Goal: Task Accomplishment & Management: Complete application form

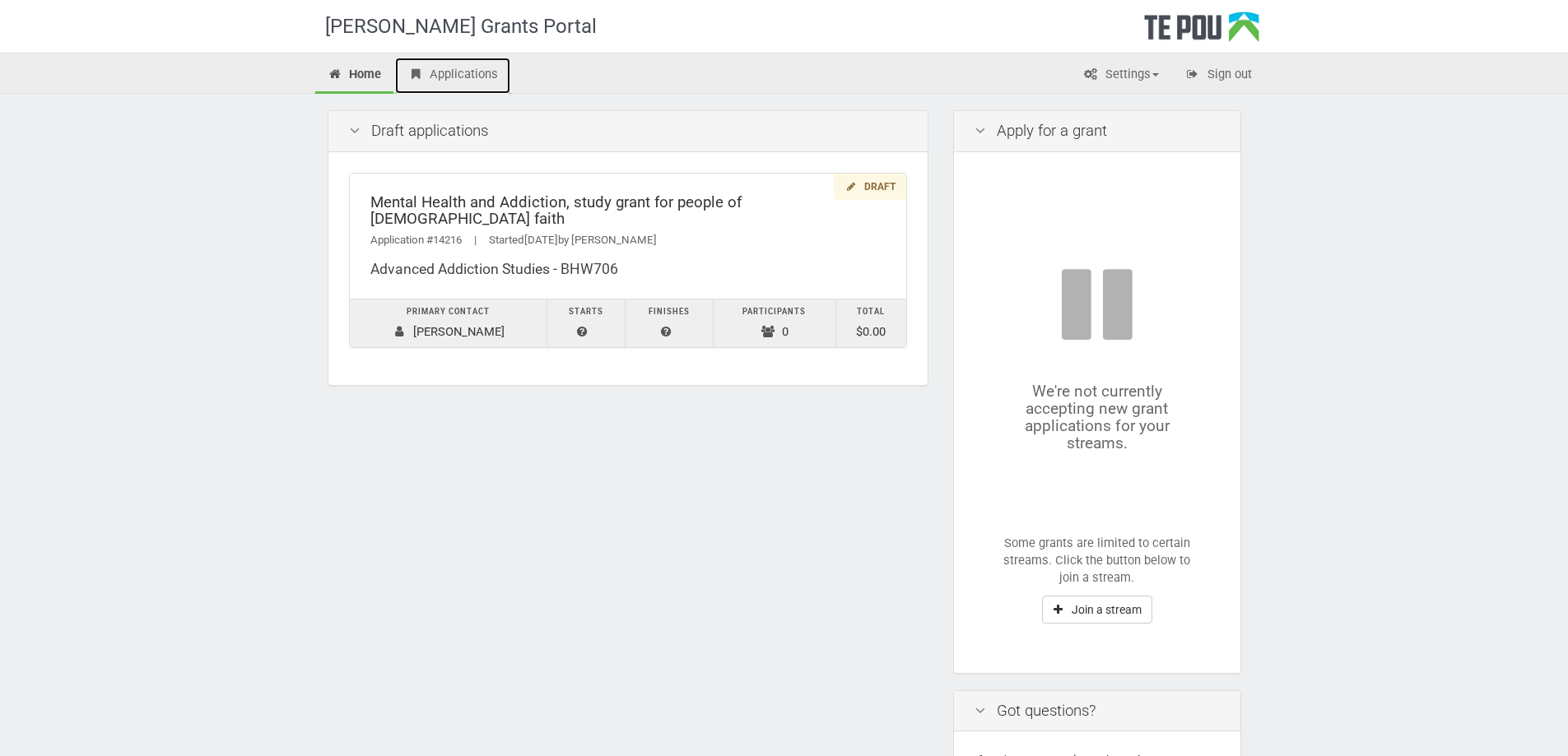
click at [451, 70] on link "Applications" at bounding box center [453, 75] width 116 height 36
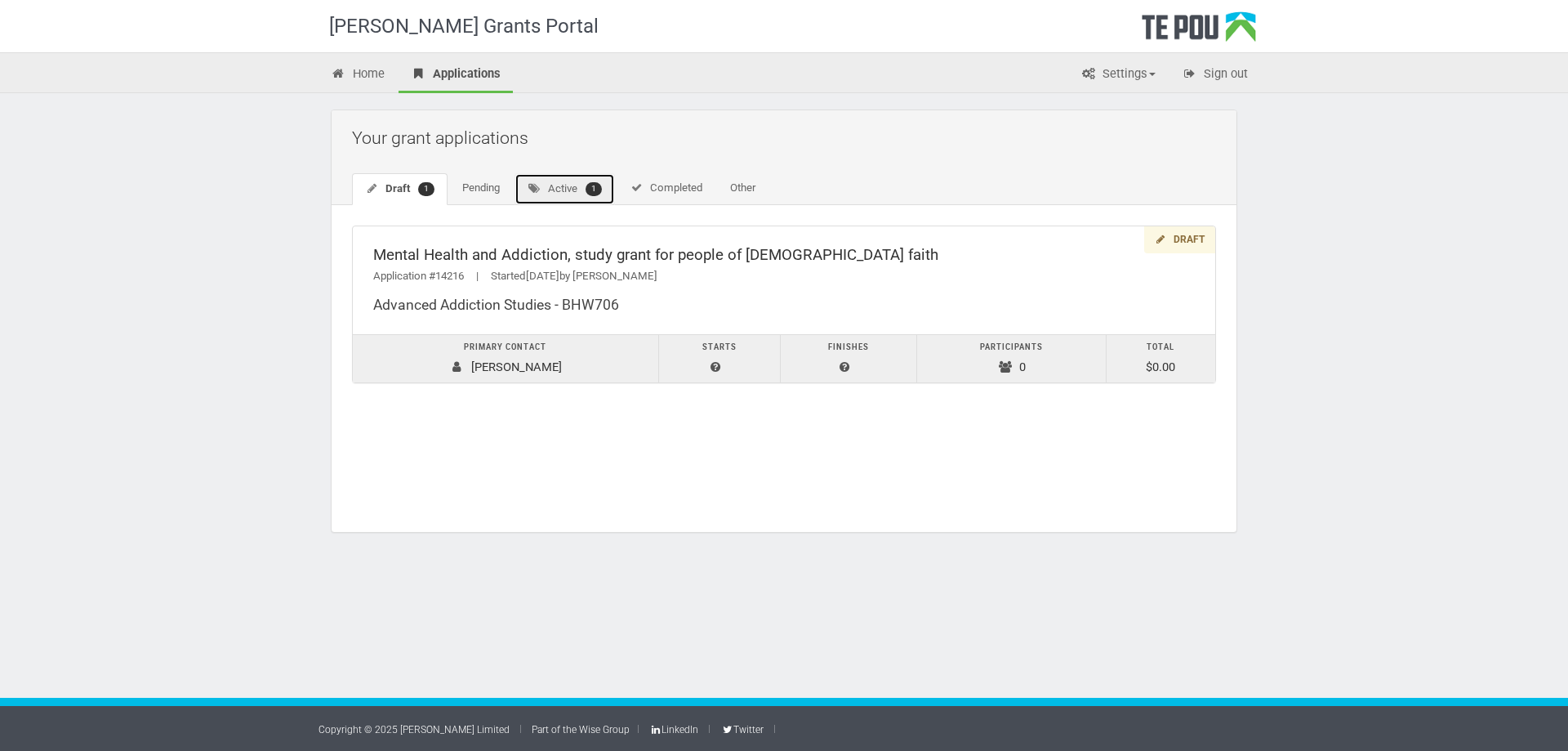
click at [554, 189] on link "Active 1" at bounding box center [565, 189] width 101 height 32
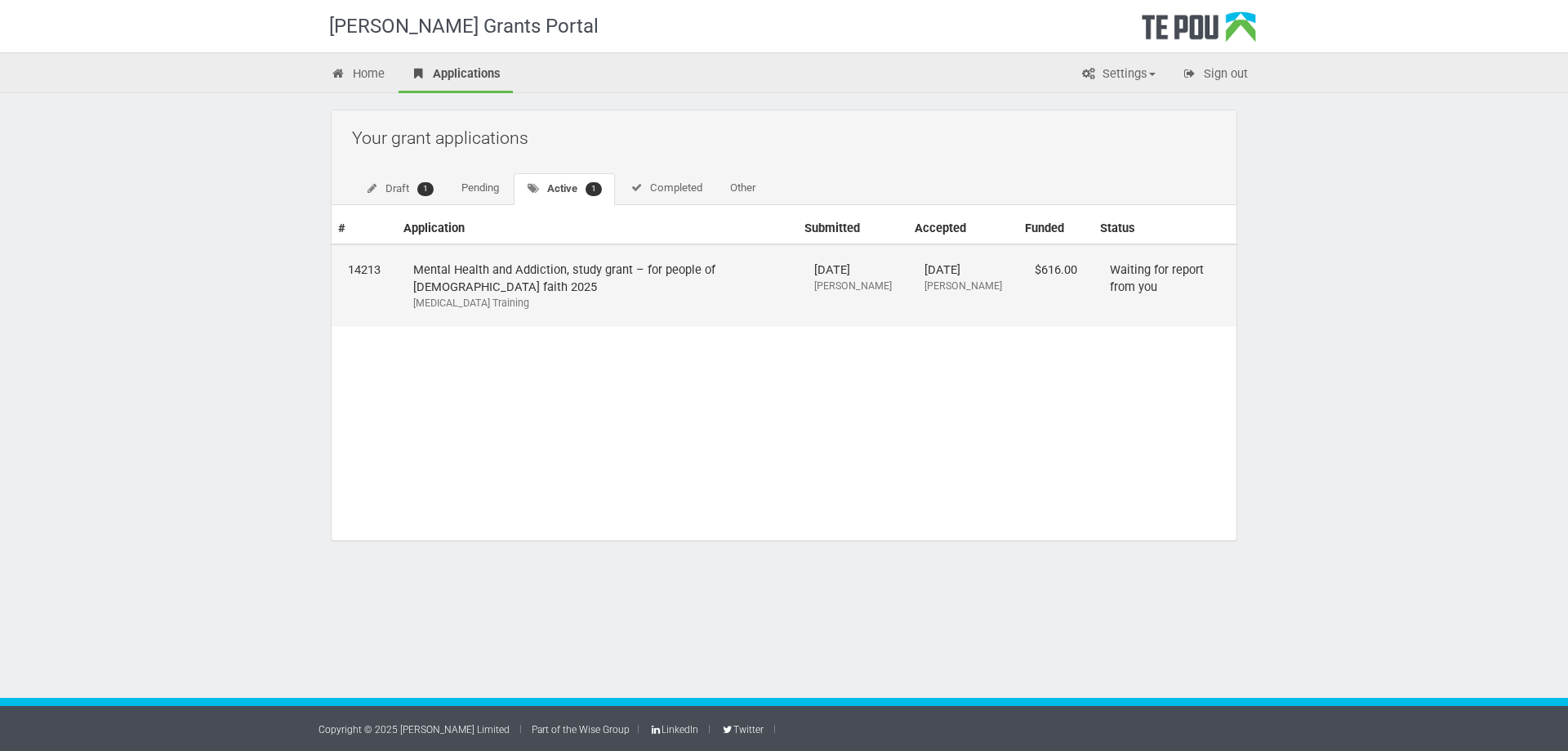
click at [1102, 264] on td "Waiting for report from you" at bounding box center [1165, 285] width 143 height 83
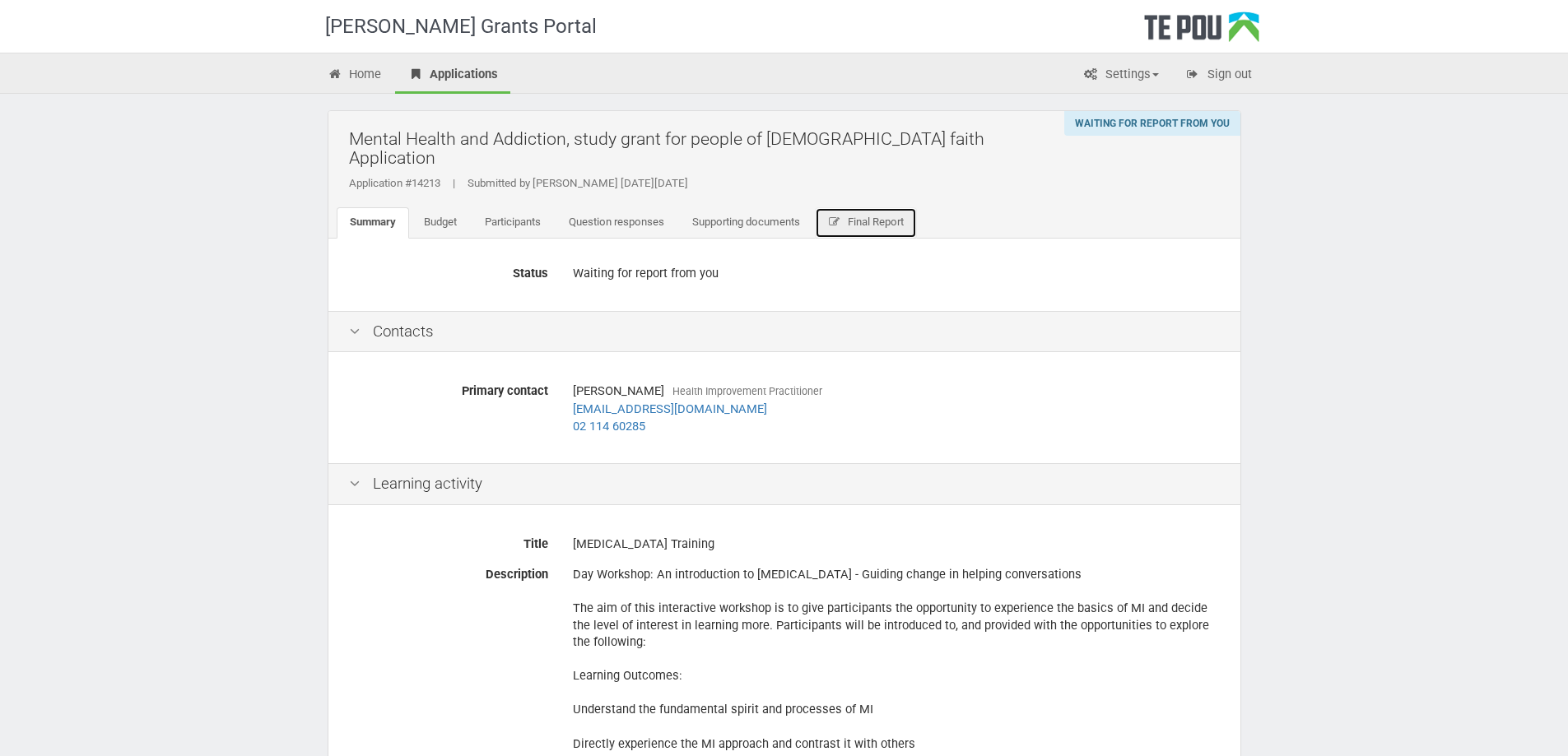
click at [887, 215] on span "Final Report" at bounding box center [876, 221] width 56 height 12
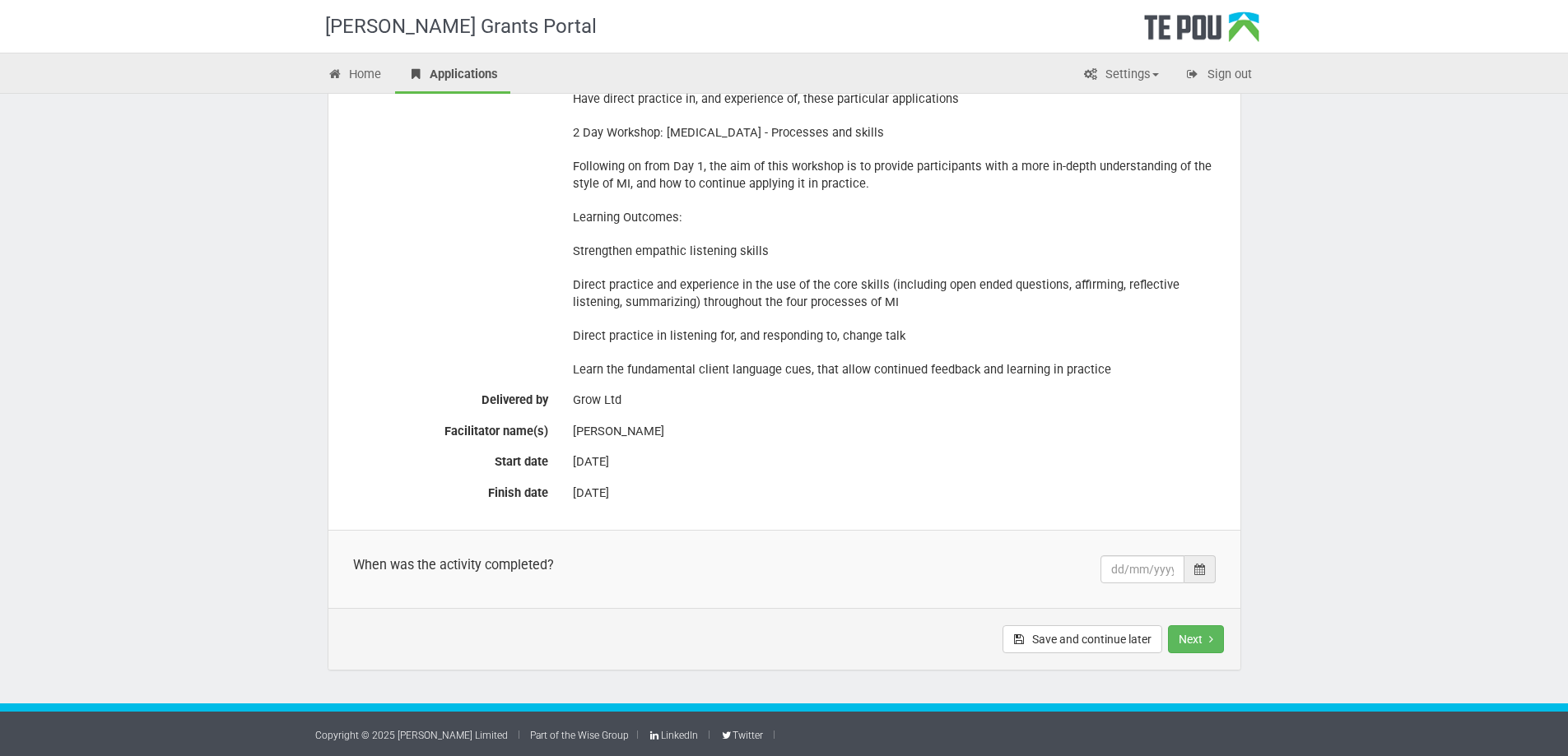
scroll to position [728, 0]
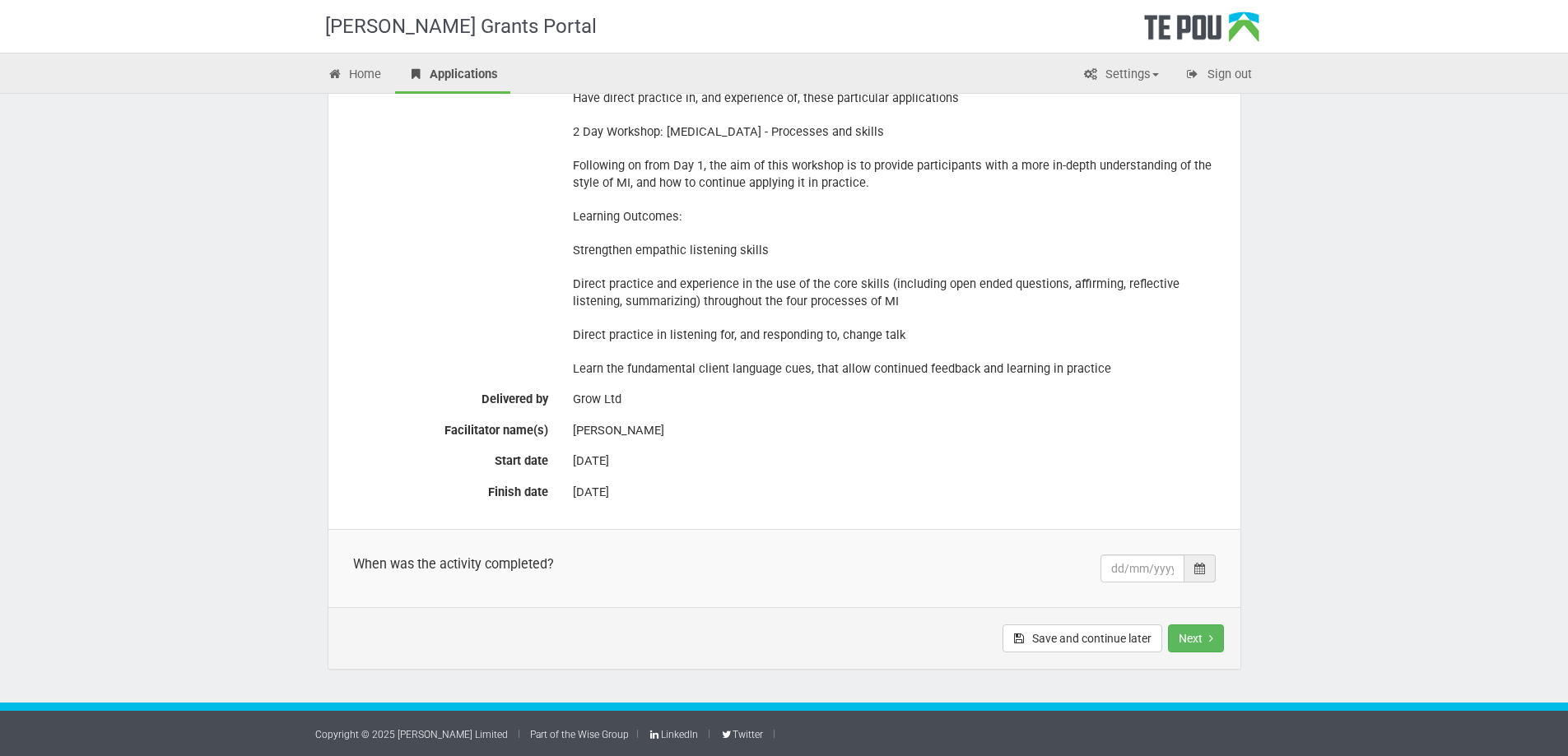
click at [1202, 577] on div at bounding box center [1200, 569] width 32 height 28
click at [1162, 441] on td "5" at bounding box center [1166, 438] width 25 height 24
type input "05/08/2025"
click at [1185, 640] on button "Next" at bounding box center [1196, 639] width 56 height 28
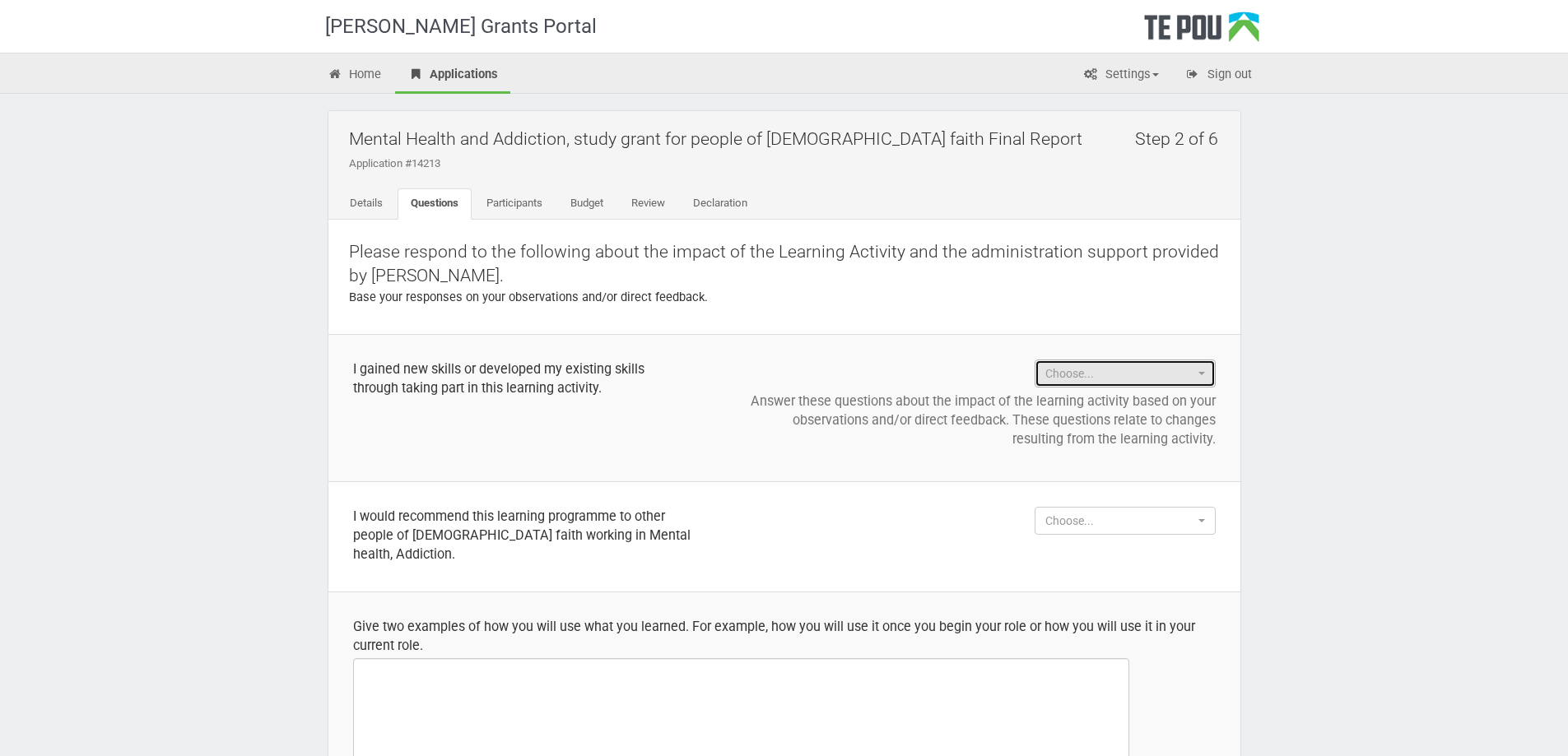
click at [1206, 381] on button "Choose..." at bounding box center [1125, 374] width 181 height 28
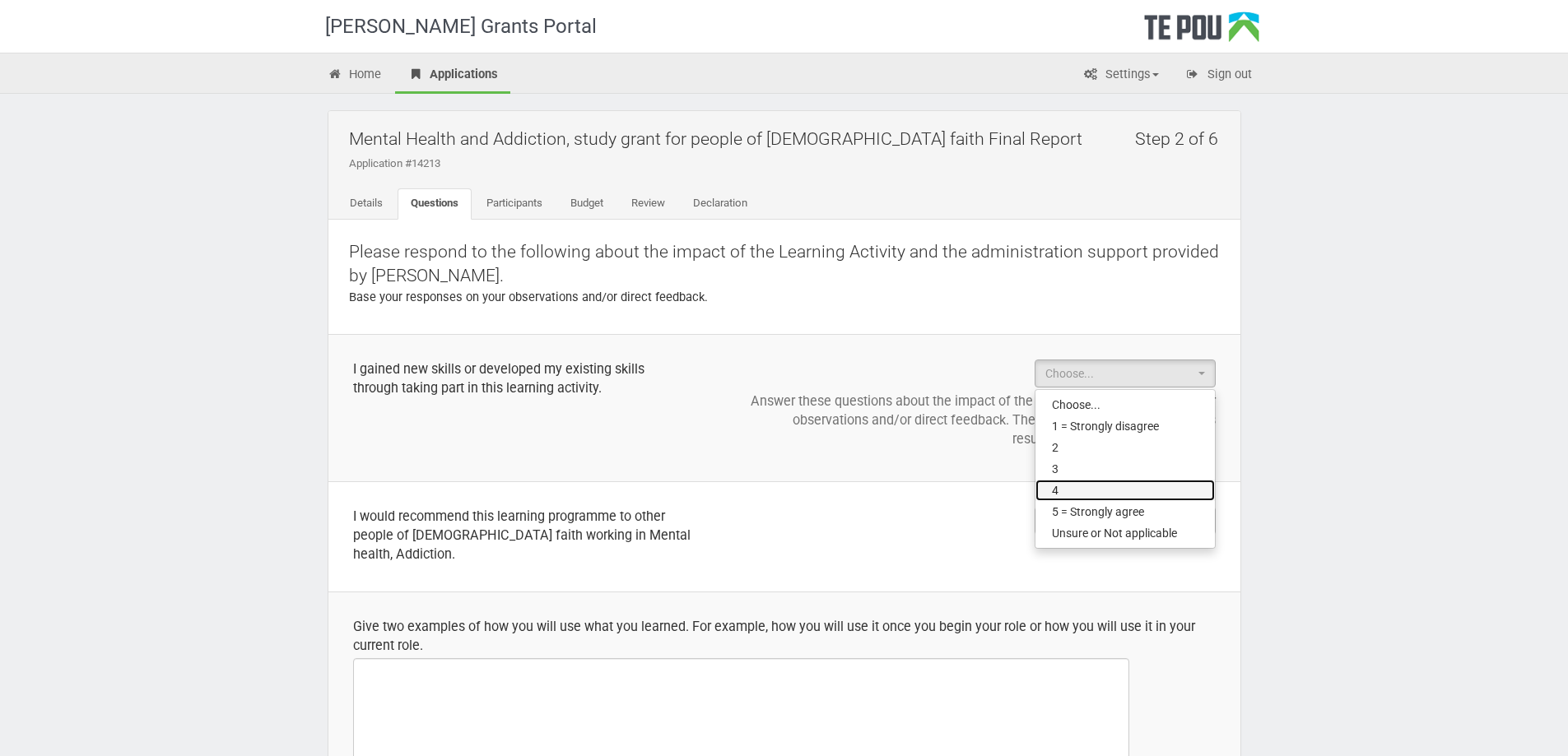
click at [1079, 488] on link "4" at bounding box center [1125, 490] width 179 height 21
select select "4"
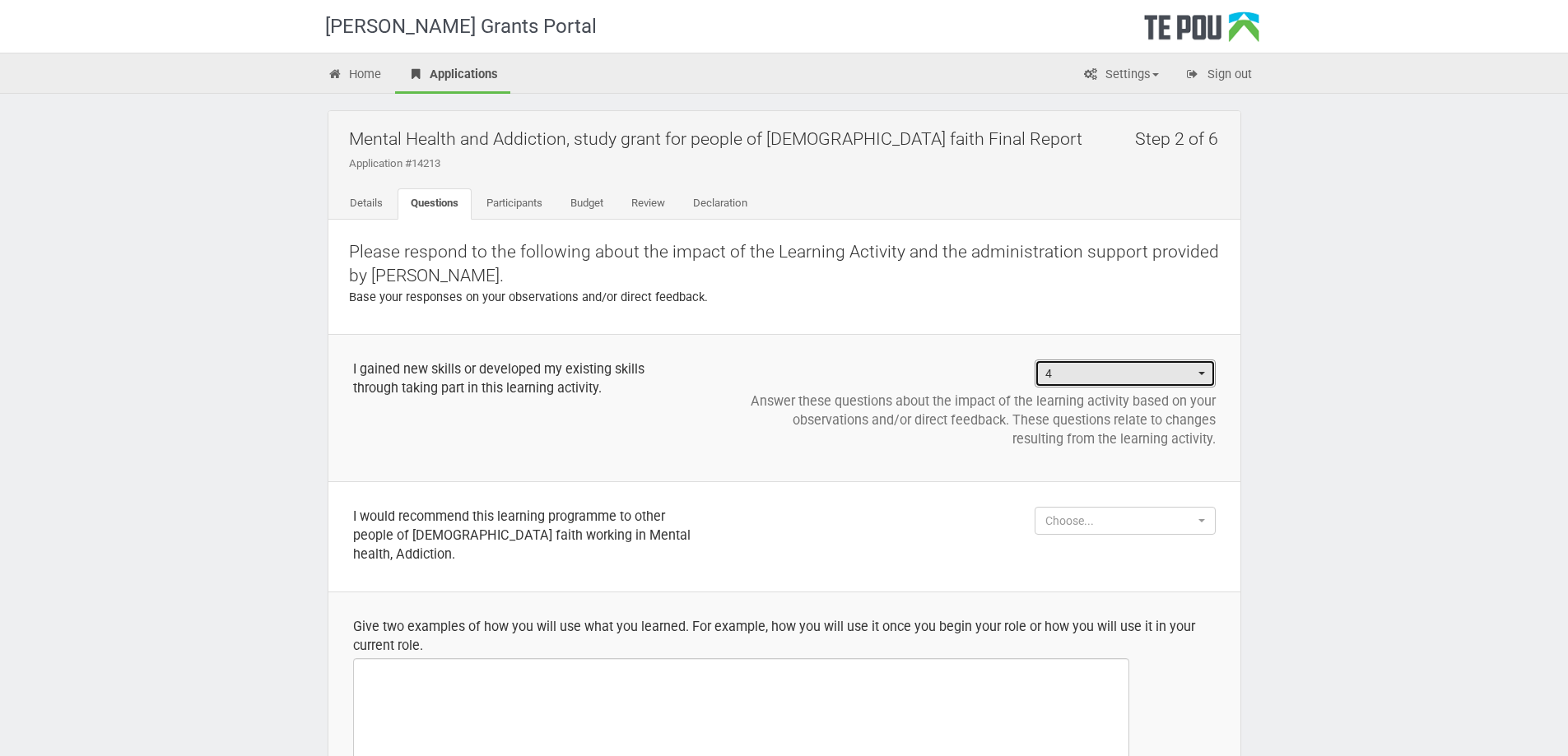
scroll to position [82, 0]
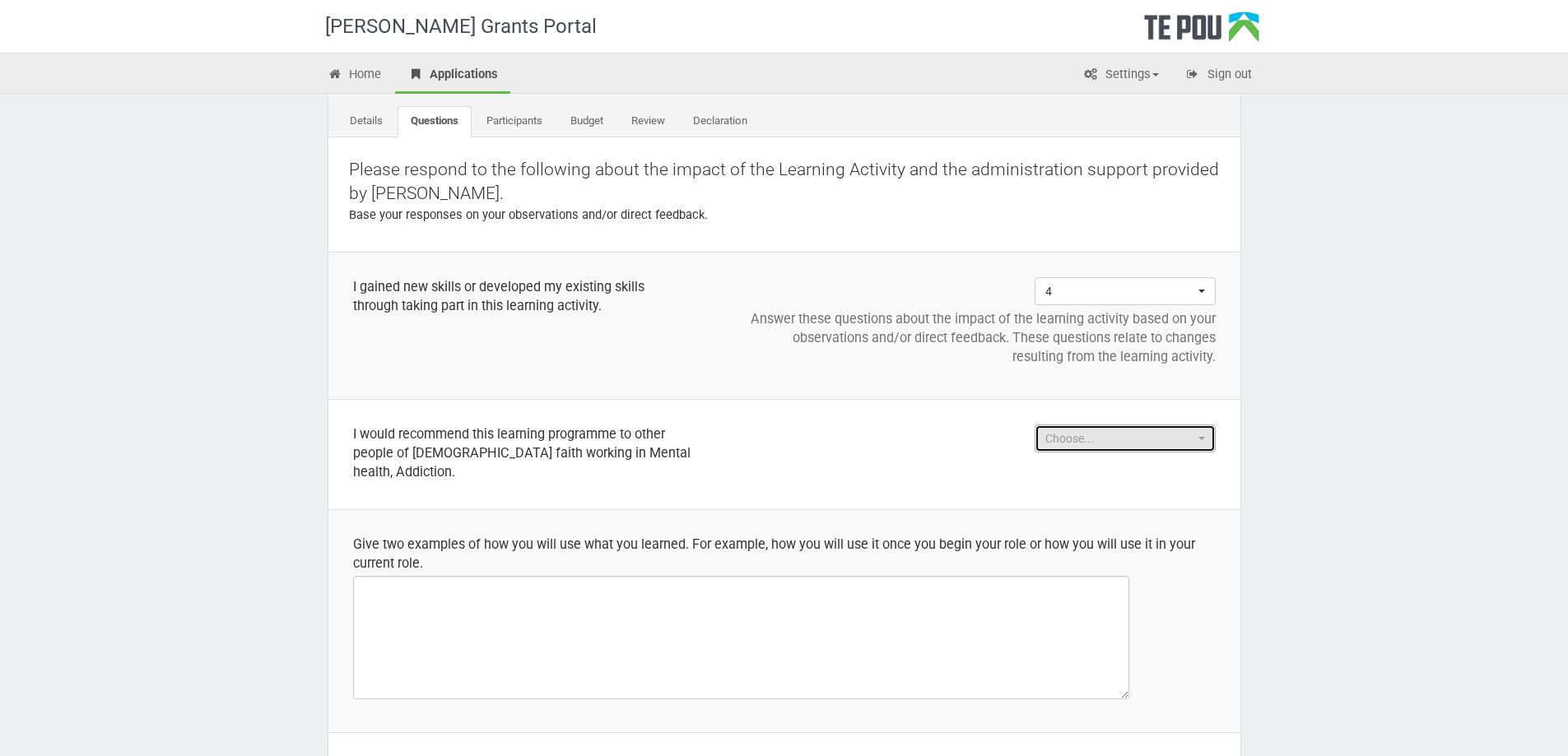
click at [1207, 442] on button "Choose..." at bounding box center [1125, 438] width 181 height 28
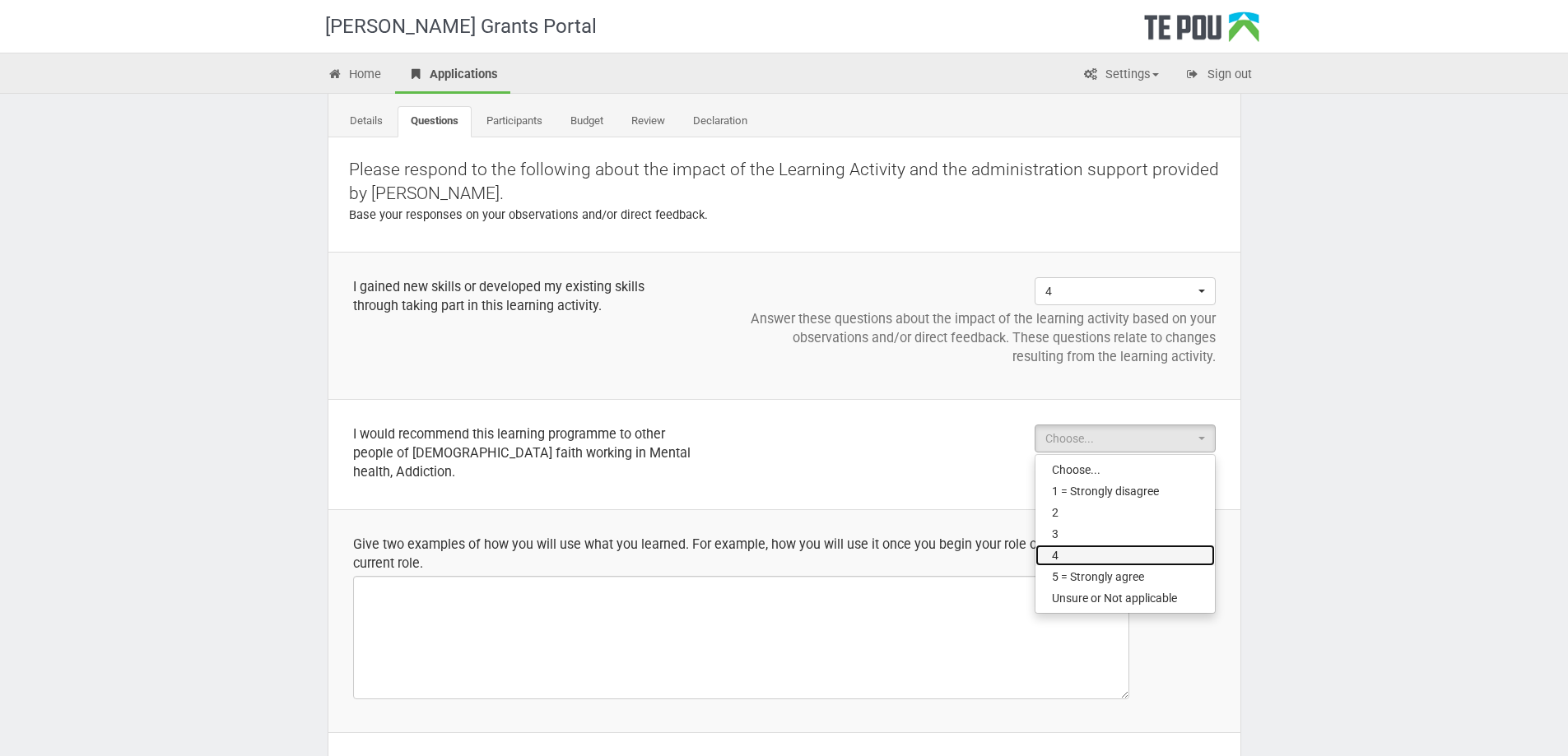
click at [1072, 556] on link "4" at bounding box center [1125, 555] width 179 height 21
select select "4"
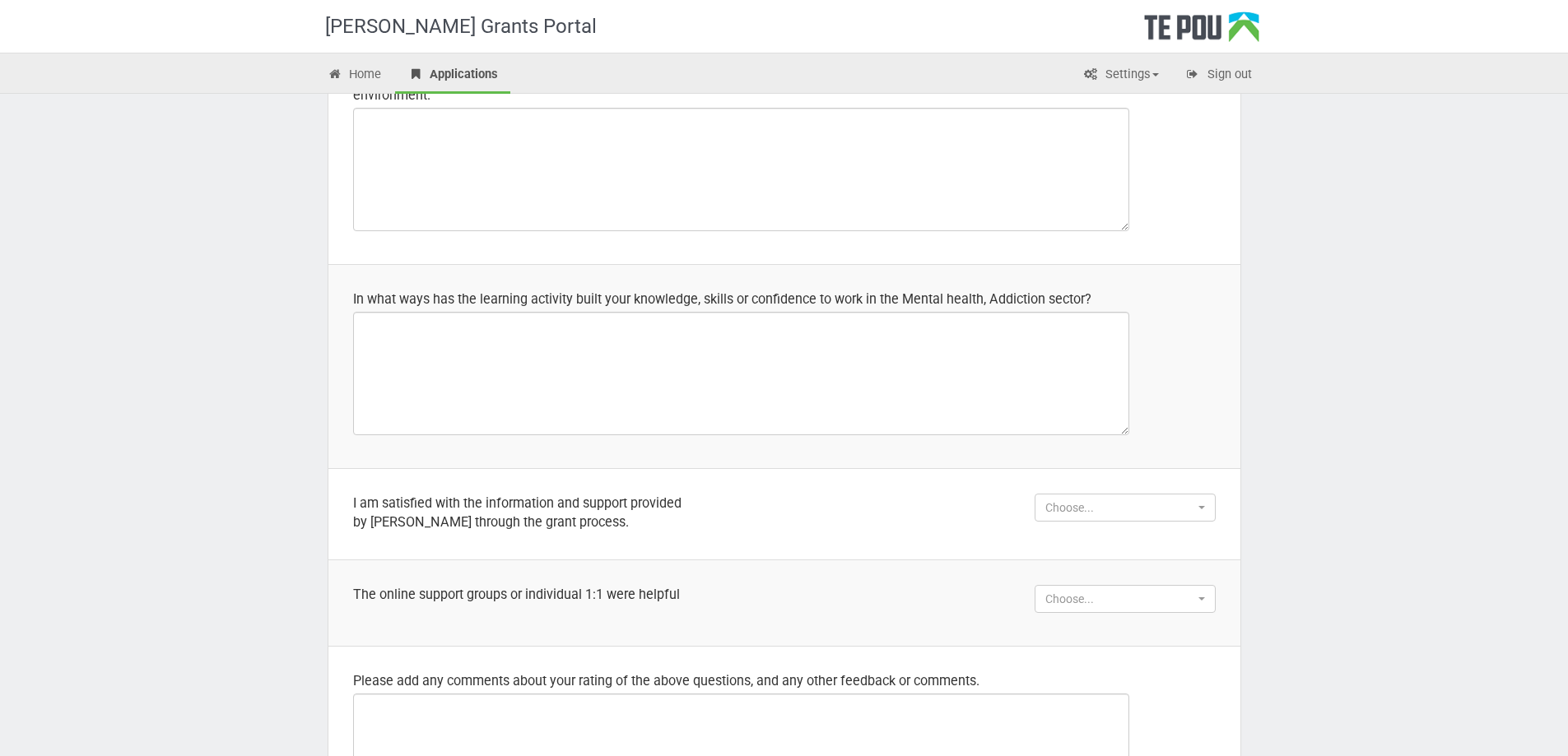
scroll to position [822, 0]
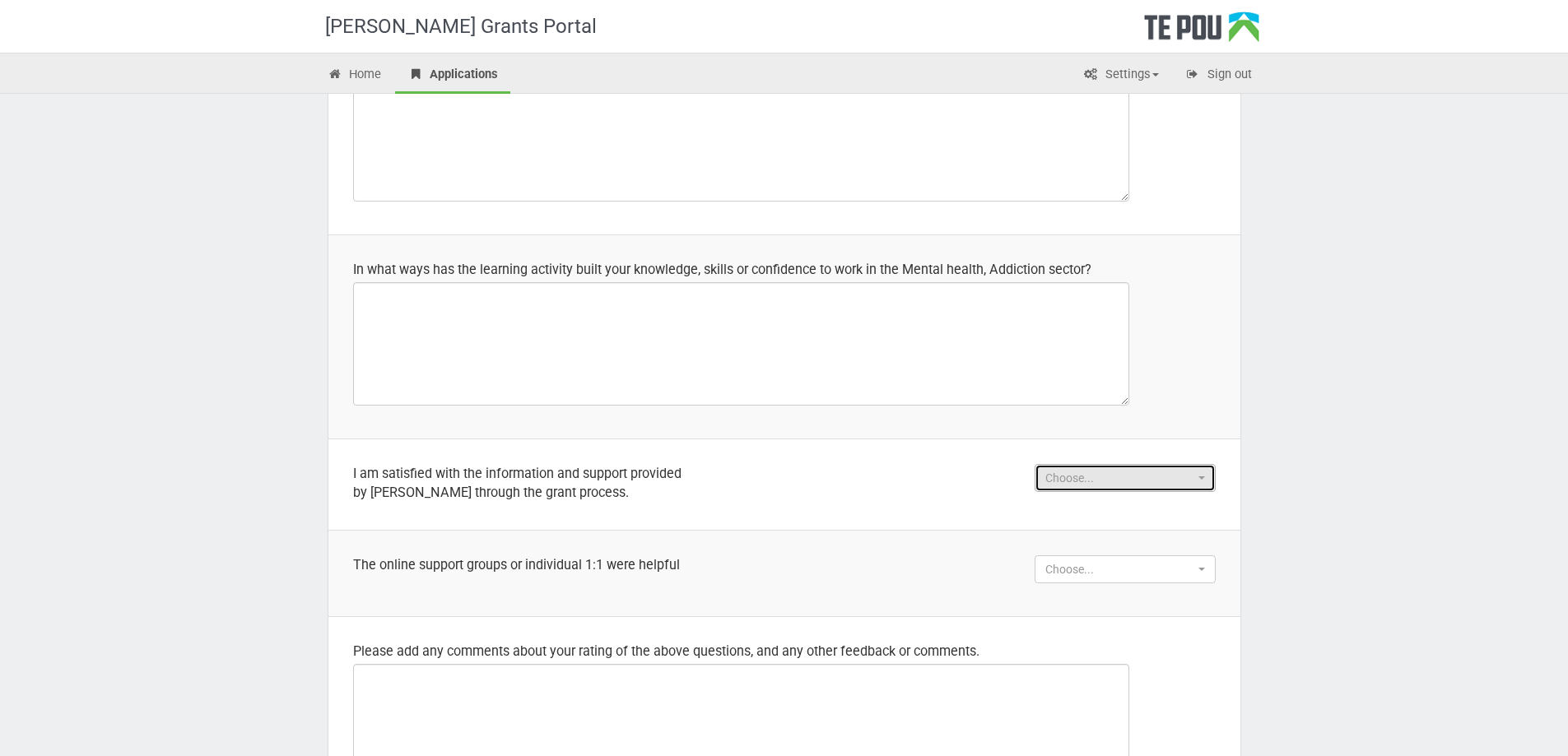
click at [1196, 464] on button "Choose..." at bounding box center [1125, 478] width 181 height 28
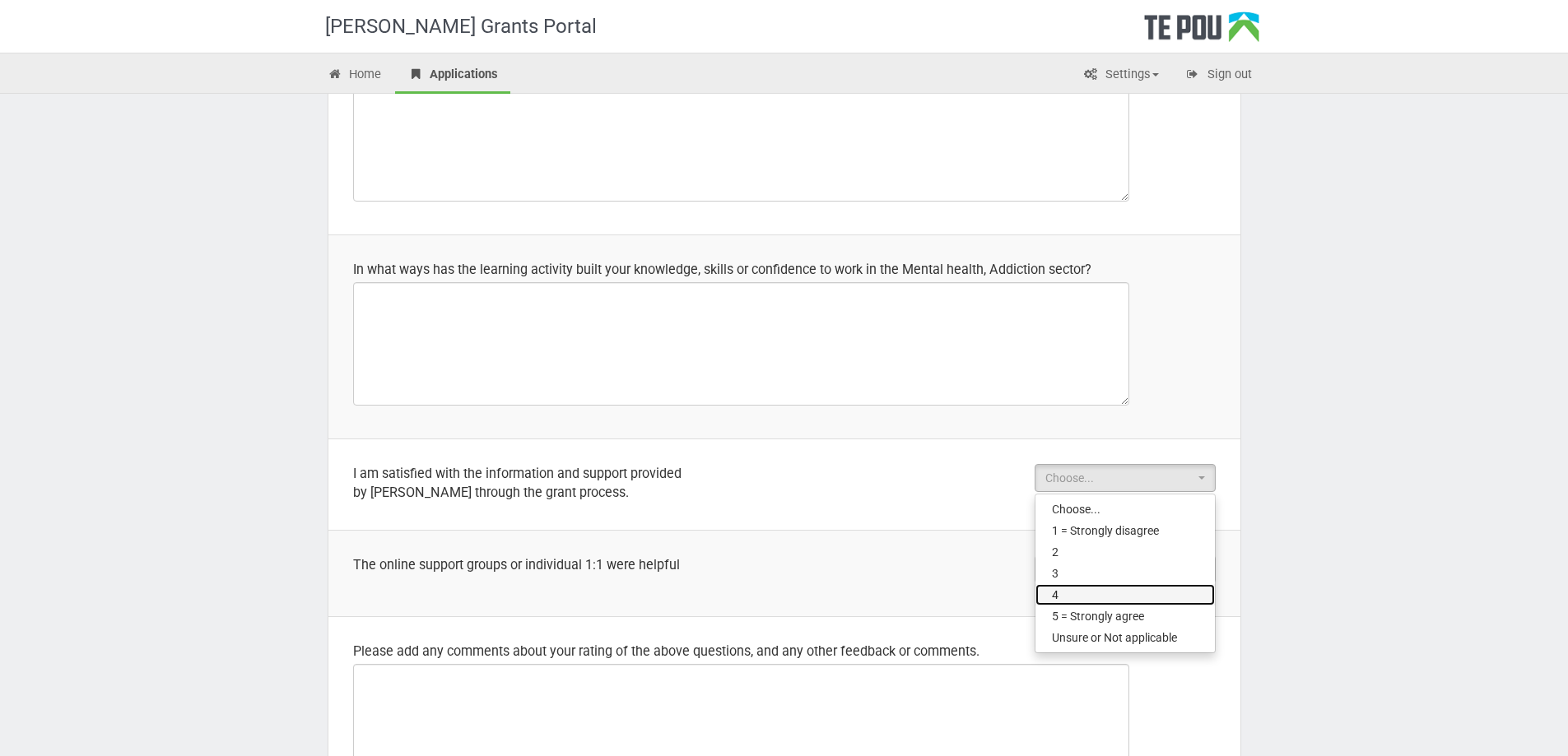
click at [1055, 586] on span "4" at bounding box center [1056, 594] width 7 height 17
select select "4"
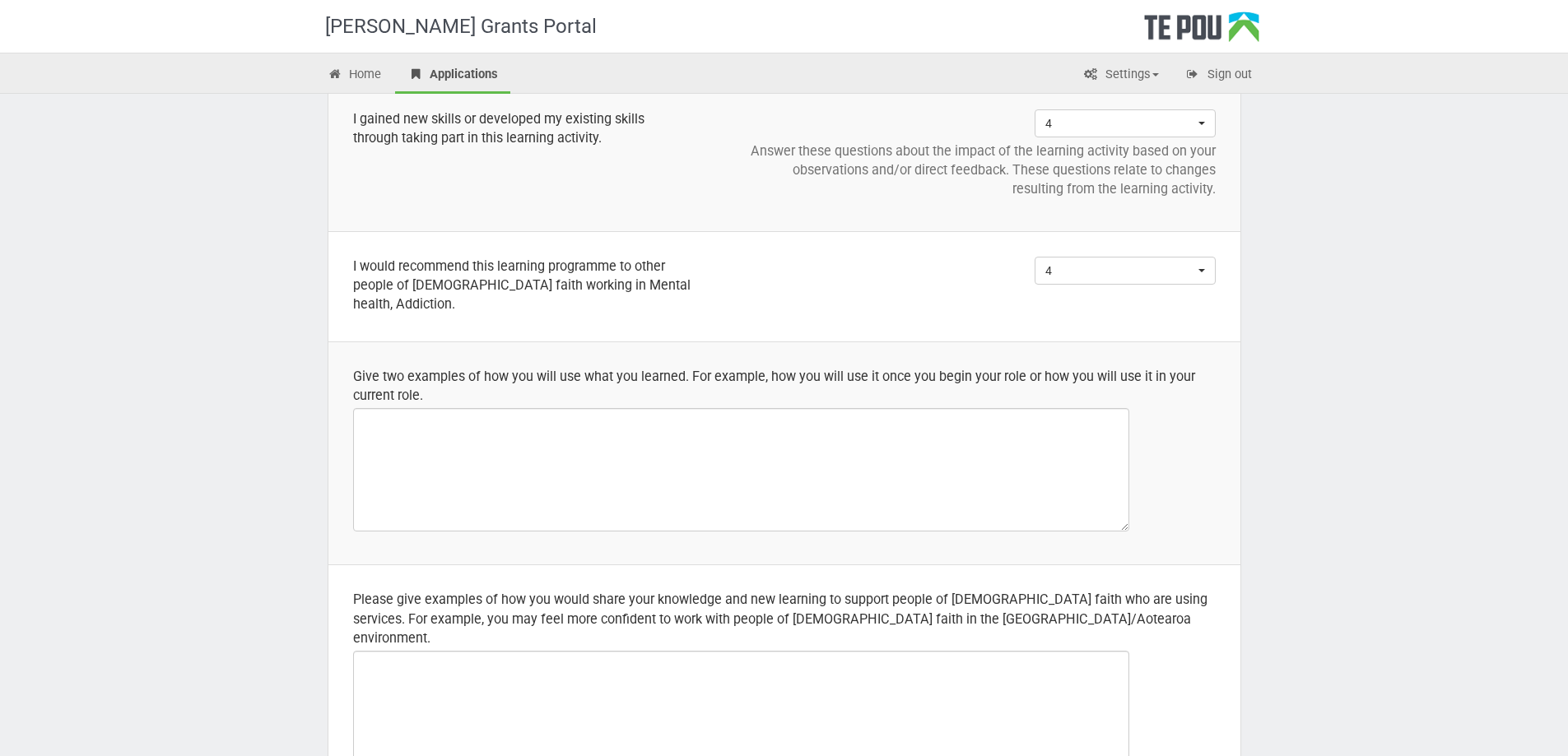
scroll to position [222, 0]
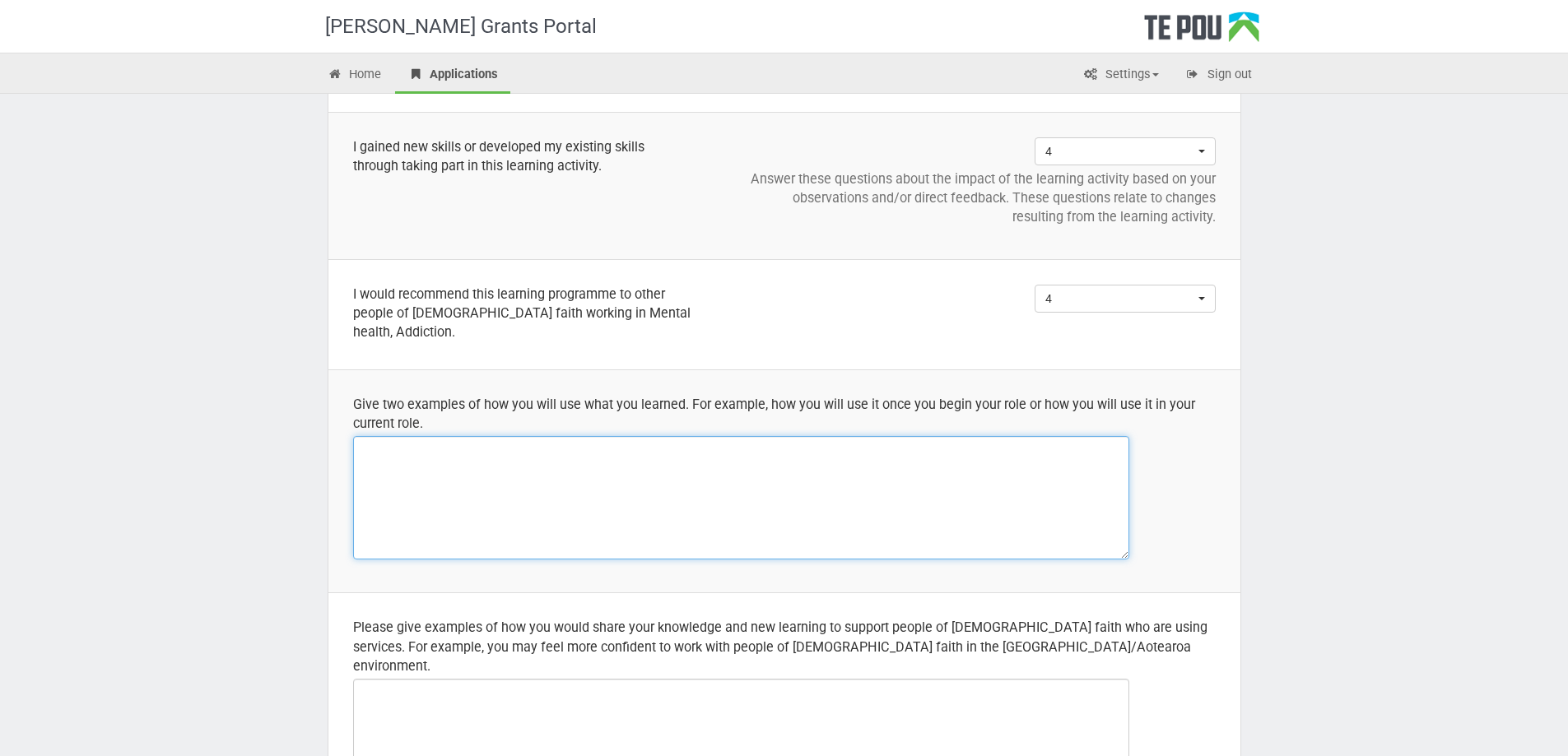
click at [543, 494] on textarea at bounding box center [741, 497] width 777 height 123
click at [517, 454] on textarea "I have started using in my cuurent role" at bounding box center [741, 497] width 777 height 123
click at [581, 439] on textarea "I have started using in my current role" at bounding box center [741, 497] width 777 height 123
click at [832, 452] on textarea "I have started using it in my current role. I am more aware when I am using ref…" at bounding box center [741, 497] width 777 height 123
click at [955, 451] on textarea "I have started using it in my current role. I am more aware when I am using ref…" at bounding box center [741, 497] width 777 height 123
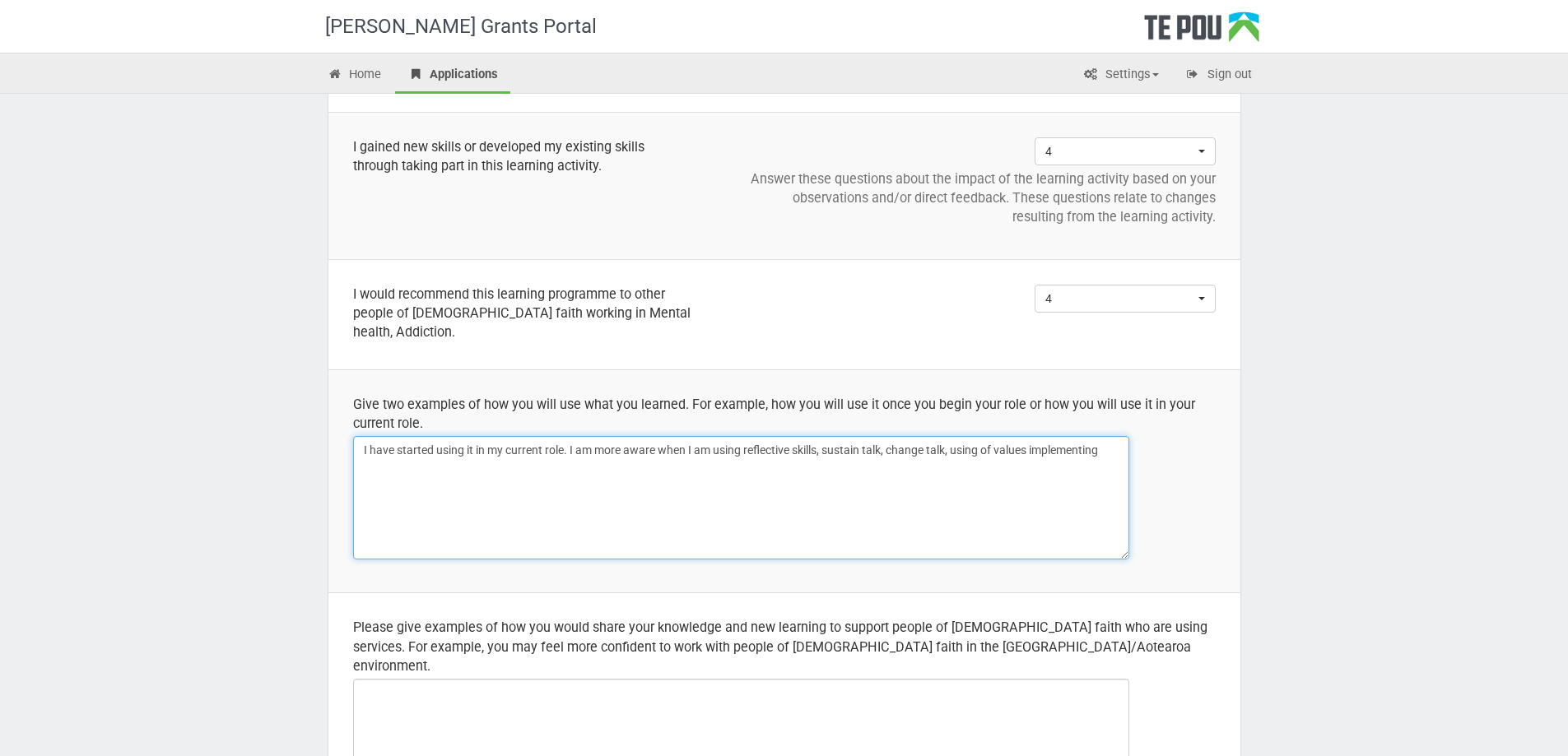
click at [1032, 451] on textarea "I have started using it in my current role. I am more aware when I am using ref…" at bounding box center [741, 497] width 777 height 123
click at [434, 462] on textarea "I have started using it in my current role. I am more aware when I am using ref…" at bounding box center [741, 497] width 777 height 123
click at [840, 452] on textarea "I have started using it in my current role. I am more aware when I am using ref…" at bounding box center [741, 497] width 777 height 123
drag, startPoint x: 699, startPoint y: 519, endPoint x: 719, endPoint y: 514, distance: 20.6
click at [699, 519] on textarea "I have started using it in my current role. I am more aware when I am using ref…" at bounding box center [741, 497] width 777 height 123
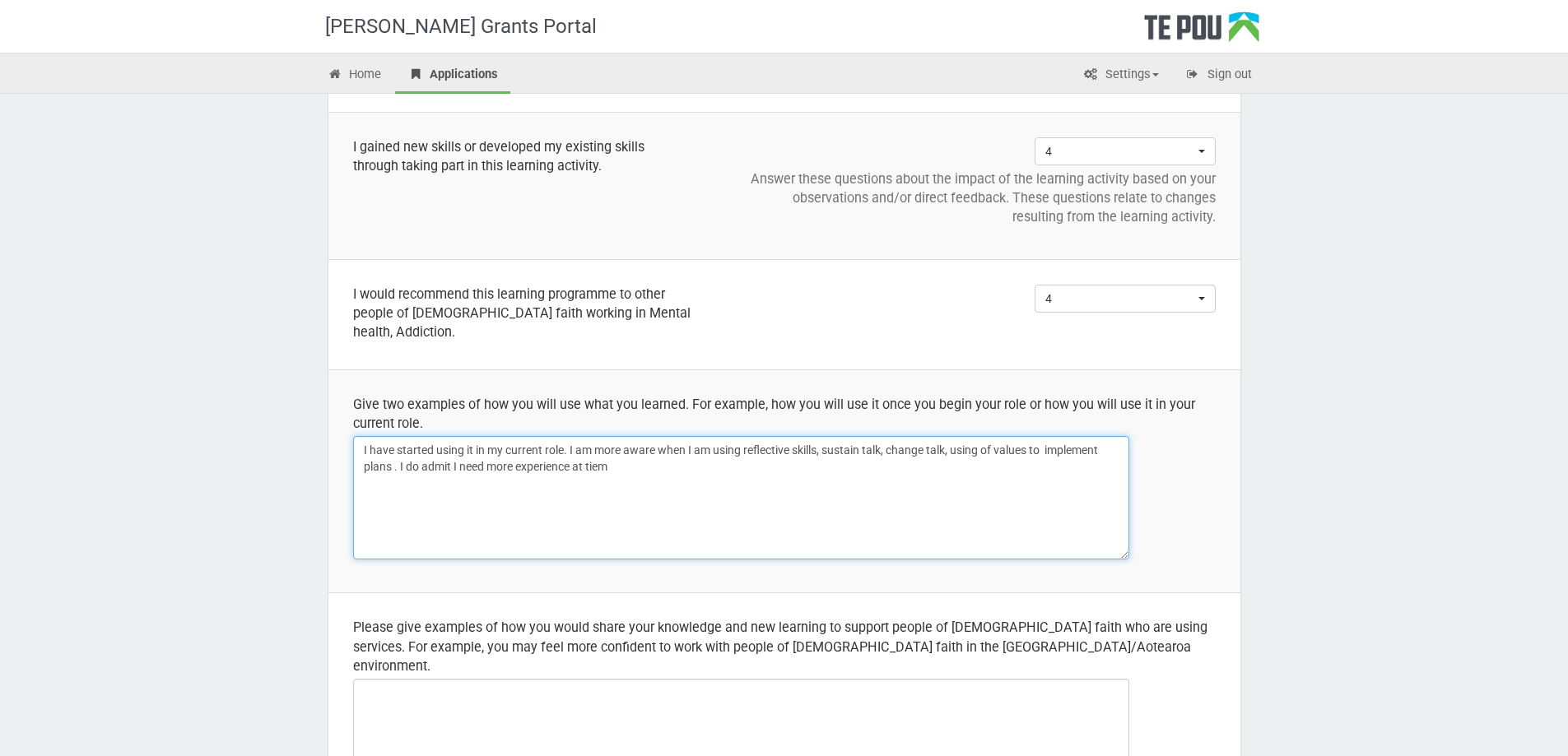
click at [858, 450] on textarea "I have started using it in my current role. I am more aware when I am using ref…" at bounding box center [741, 497] width 777 height 123
click at [614, 469] on textarea "I have started using it in my current role. I am more aware when I am using ref…" at bounding box center [741, 497] width 777 height 123
click at [845, 456] on textarea "I have started using it in my current role. I am more aware when I am using ref…" at bounding box center [741, 497] width 777 height 123
drag, startPoint x: 845, startPoint y: 456, endPoint x: 798, endPoint y: 486, distance: 55.8
click at [798, 486] on textarea "I have started using it in my current role. I am more aware when I am using ref…" at bounding box center [741, 497] width 777 height 123
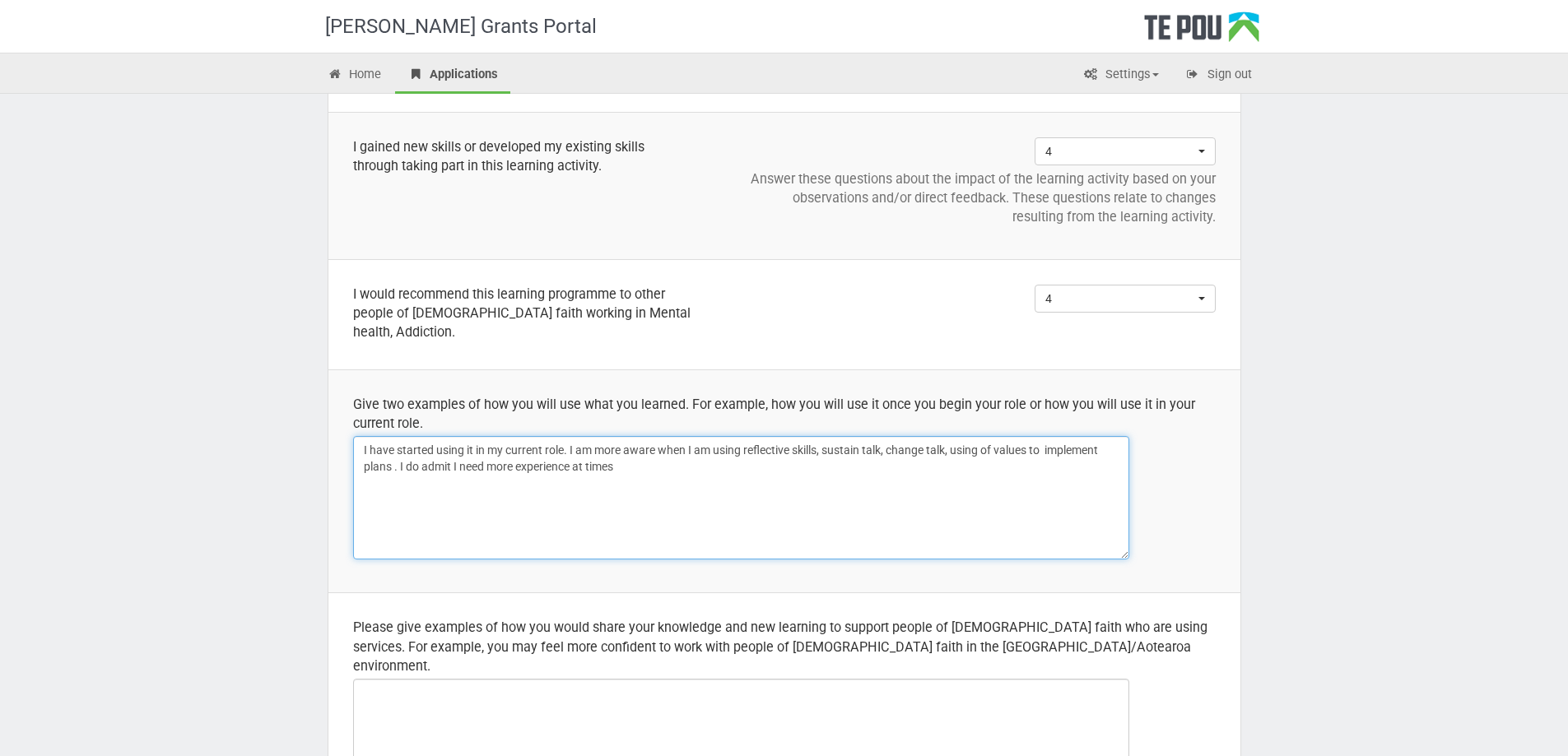
click at [919, 453] on textarea "I have started using it in my current role. I am more aware when I am using ref…" at bounding box center [741, 497] width 777 height 123
click at [985, 454] on textarea "I have started using it in my current role. I am more aware when I am using ref…" at bounding box center [741, 497] width 777 height 123
click at [980, 452] on textarea "I have started using it in my current role. I am more aware when I am using ref…" at bounding box center [741, 497] width 777 height 123
drag, startPoint x: 918, startPoint y: 489, endPoint x: 940, endPoint y: 485, distance: 22.4
click at [918, 489] on textarea "I have started using it in my current role. I am more aware when I am using ref…" at bounding box center [741, 497] width 777 height 123
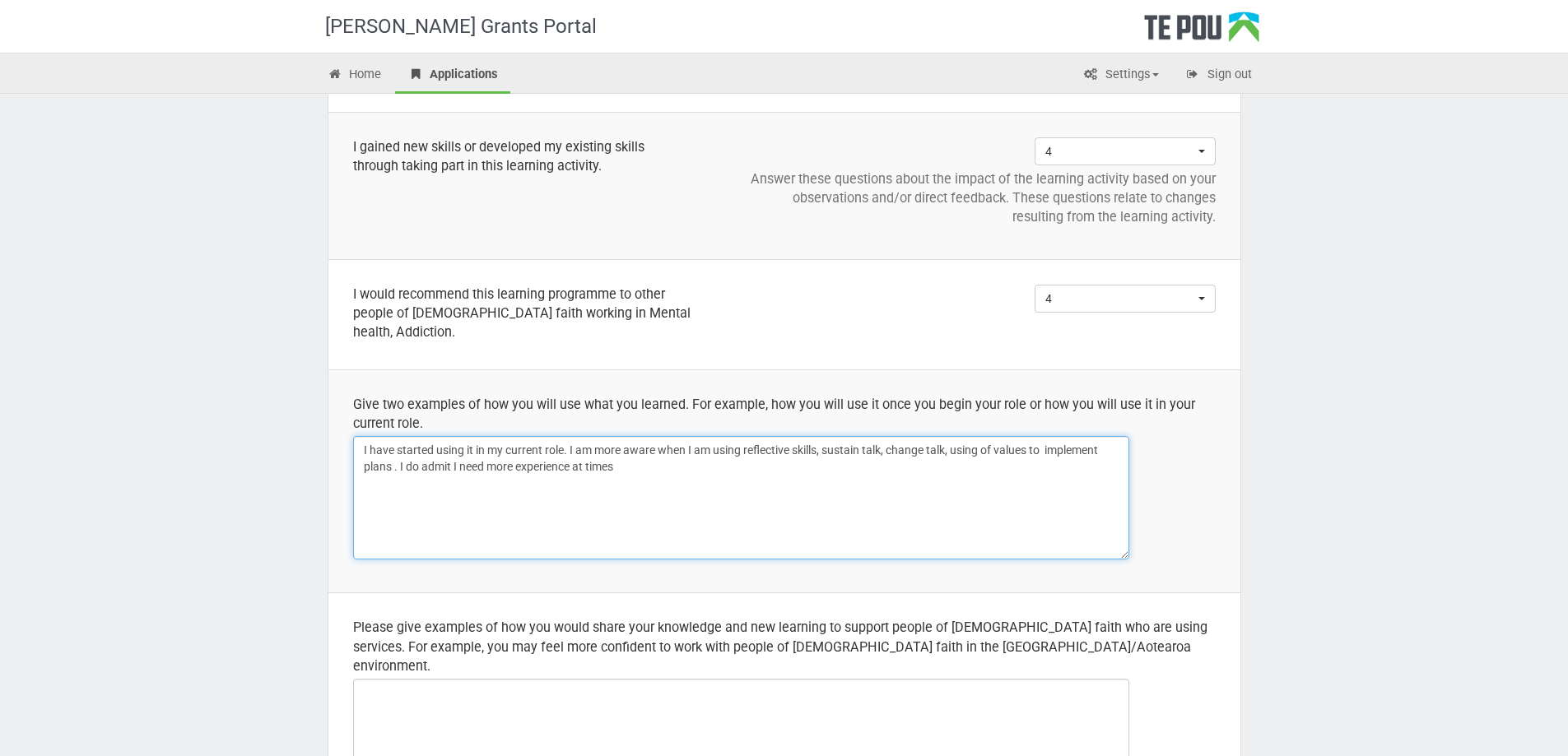
click at [1072, 452] on textarea "I have started using it in my current role. I am more aware when I am using ref…" at bounding box center [741, 497] width 777 height 123
click at [377, 464] on textarea "I have started using it in my current role. I am more aware when I am using ref…" at bounding box center [741, 497] width 777 height 123
click at [849, 451] on textarea "I have started using it in my current role. I am more aware when I am using ref…" at bounding box center [741, 497] width 777 height 123
click at [882, 452] on textarea "I have started using it in my current role. I am more aware when I am using ref…" at bounding box center [741, 497] width 777 height 123
click at [884, 451] on textarea "I have started using it in my current role. I am more aware when I am using ref…" at bounding box center [741, 497] width 777 height 123
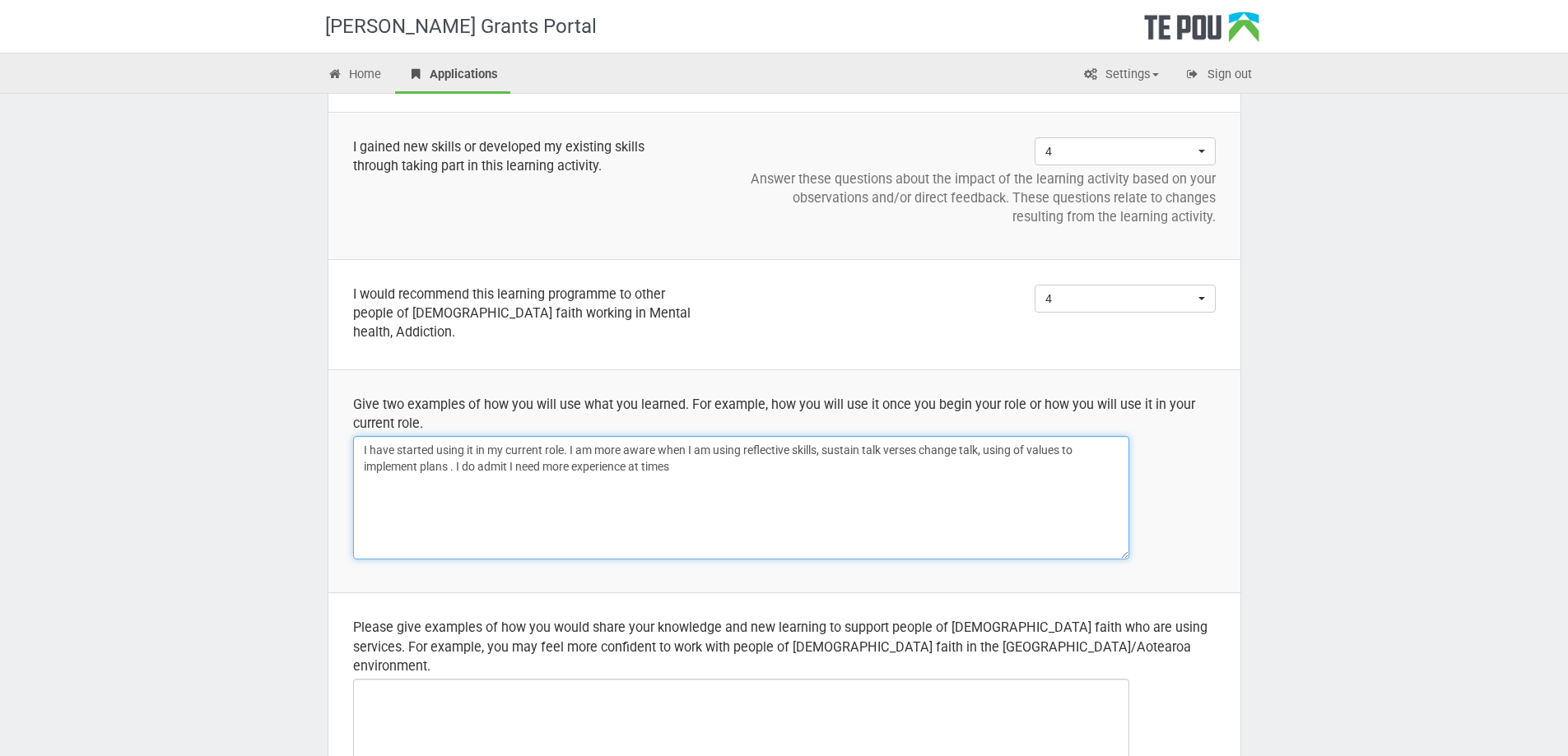
click at [680, 476] on textarea "I have started using it in my current role. I am more aware when I am using ref…" at bounding box center [741, 497] width 777 height 123
click at [835, 467] on textarea "I have started using it in my current role. I am more aware when I am using ref…" at bounding box center [741, 497] width 777 height 123
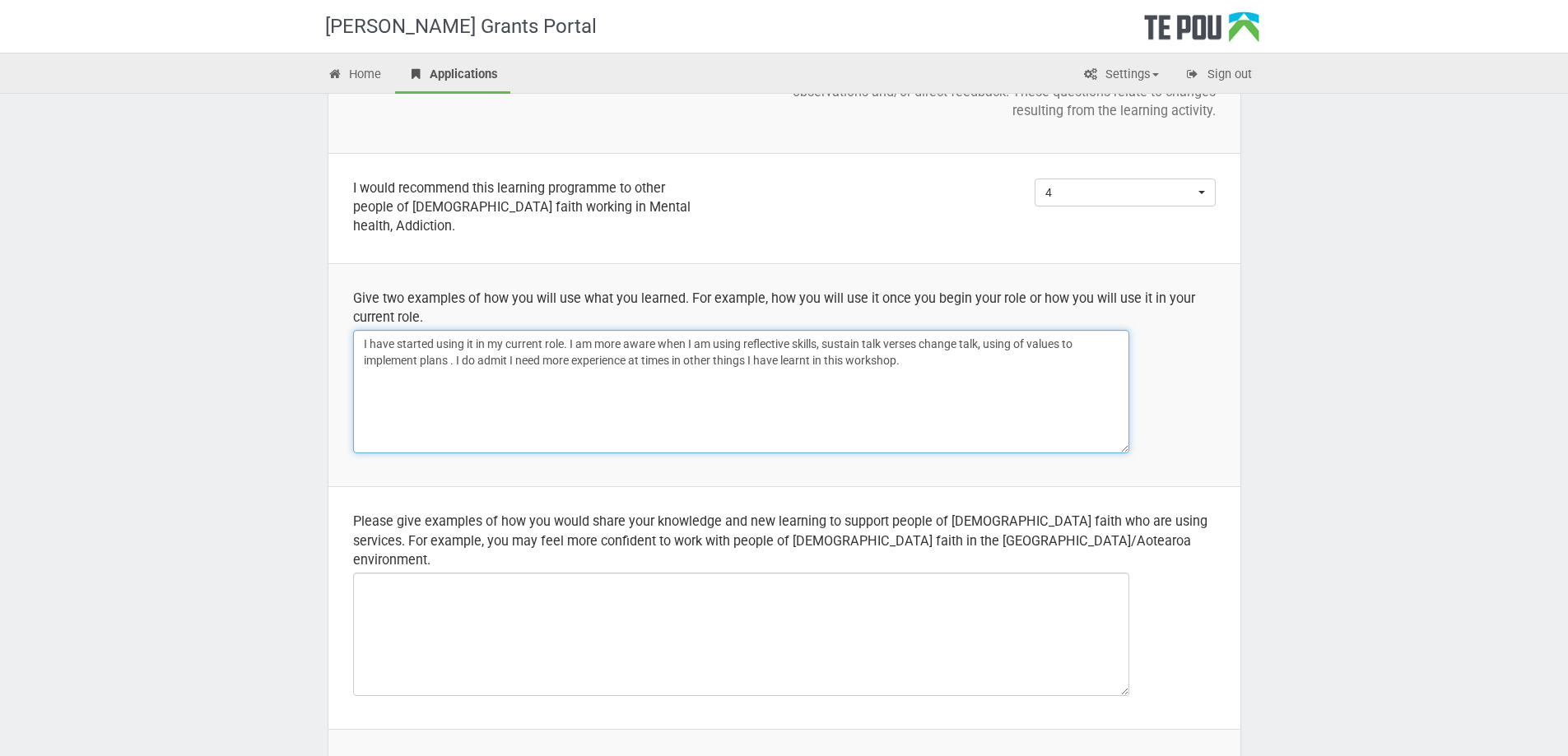
scroll to position [387, 0]
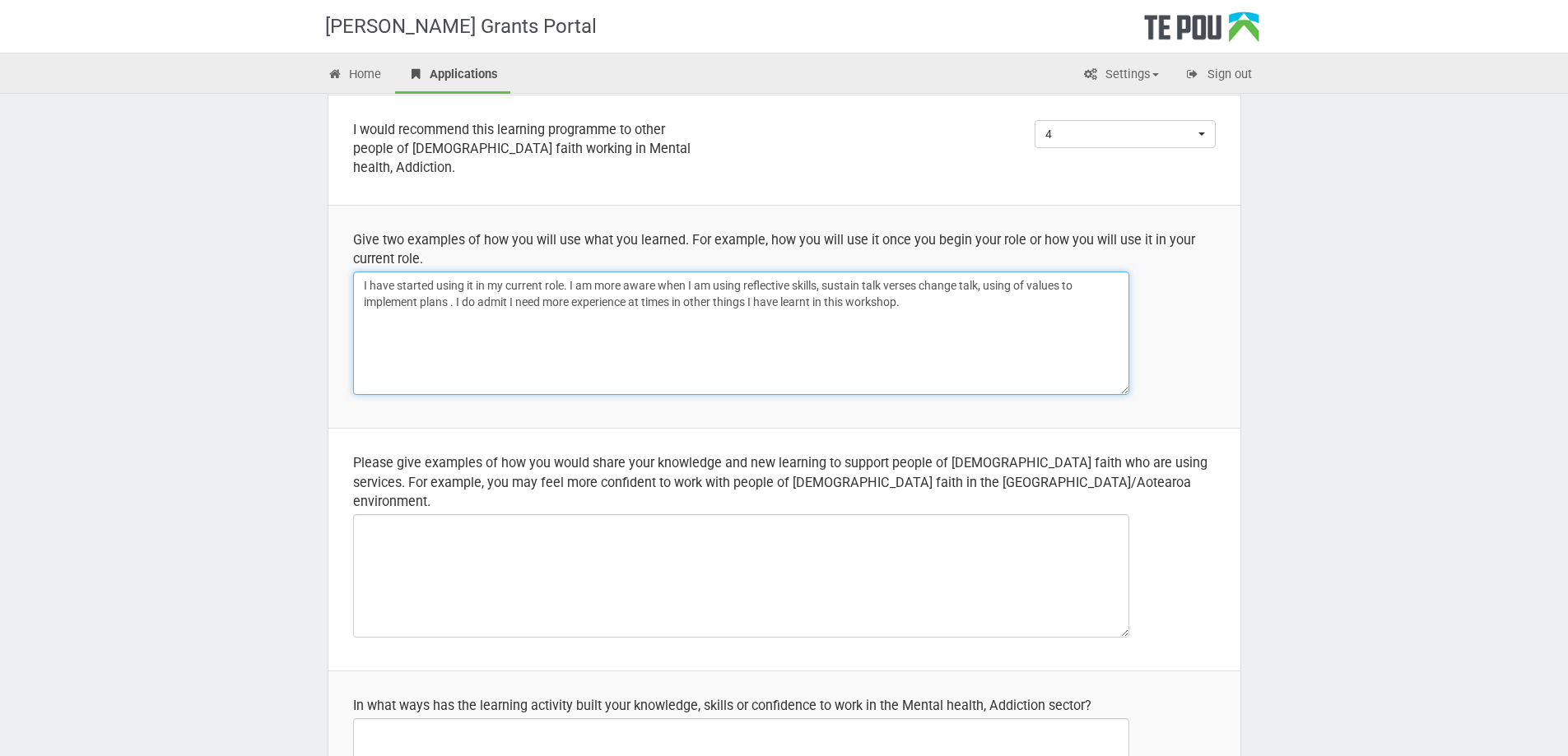
type textarea "I have started using it in my current role. I am more aware when I am using ref…"
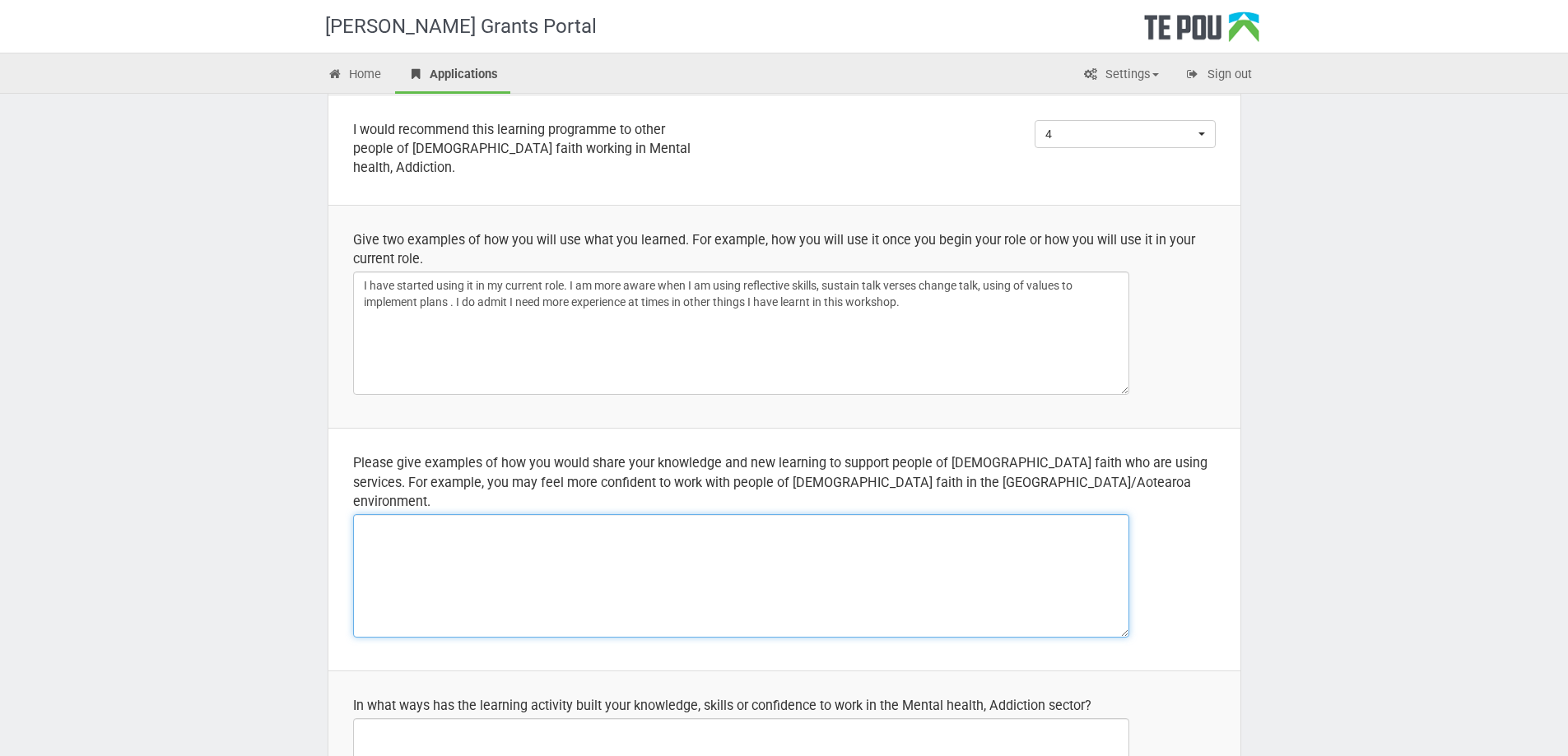
click at [708, 525] on textarea at bounding box center [741, 576] width 777 height 123
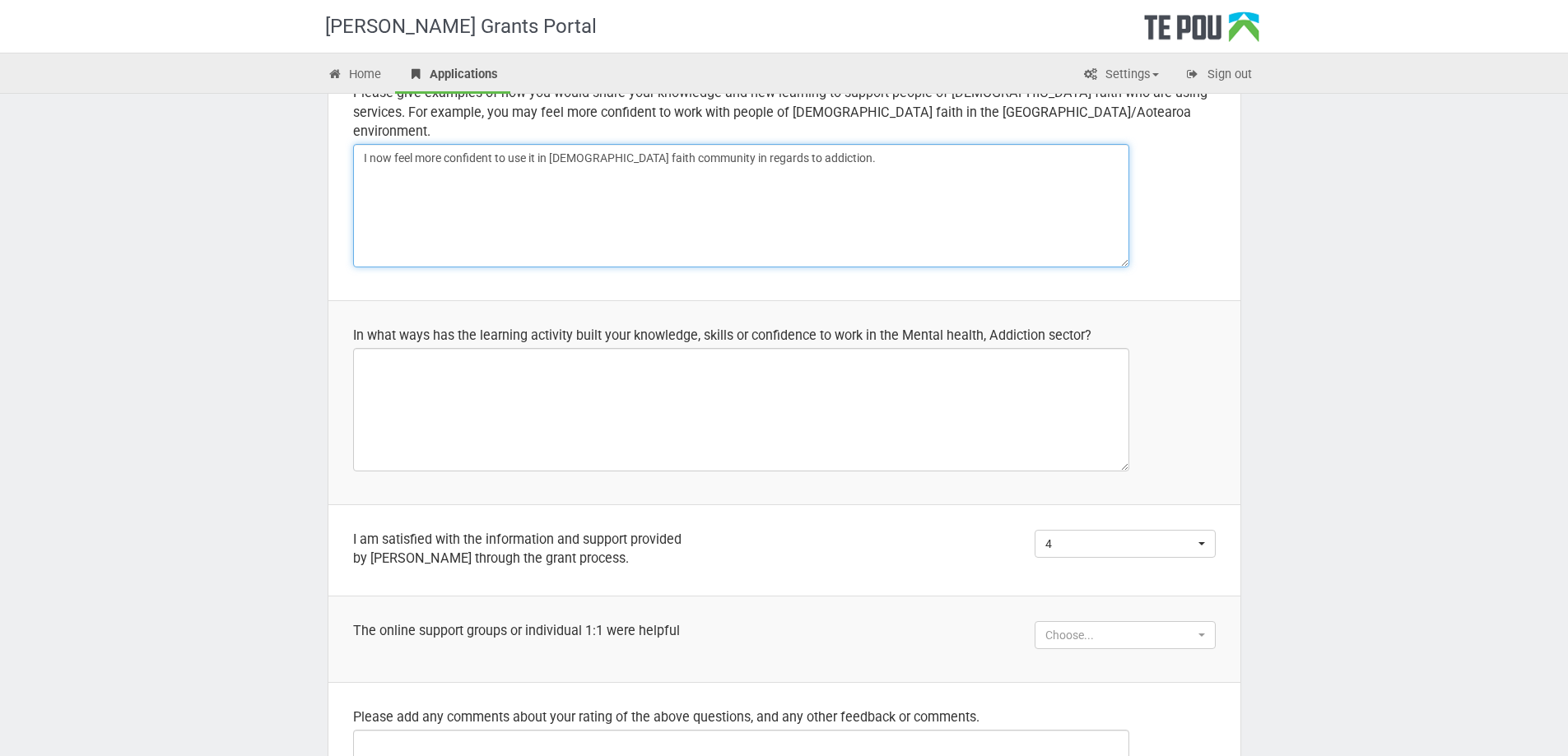
scroll to position [798, 0]
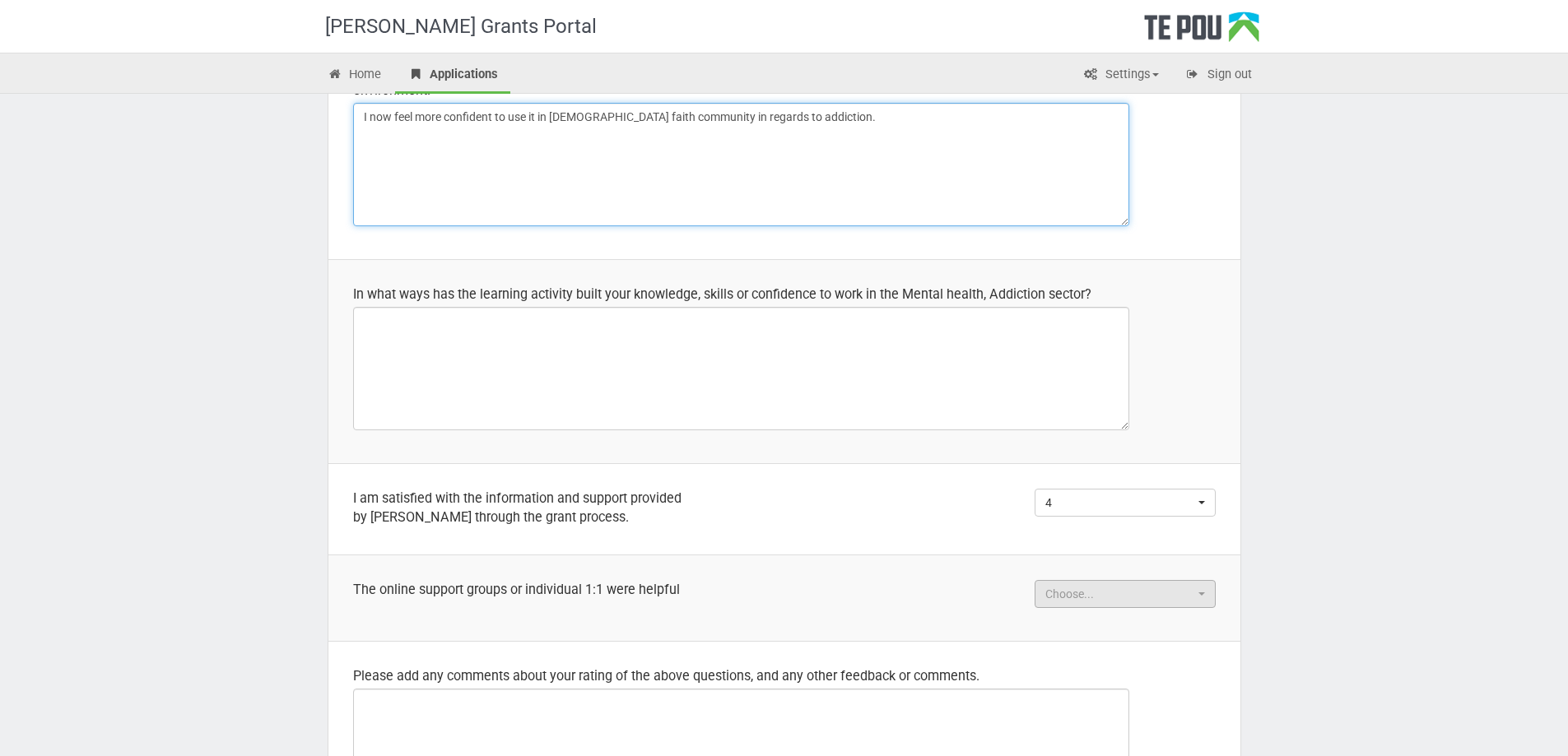
type textarea "I now feel more confident to use it in Muslim faith community in regards to add…"
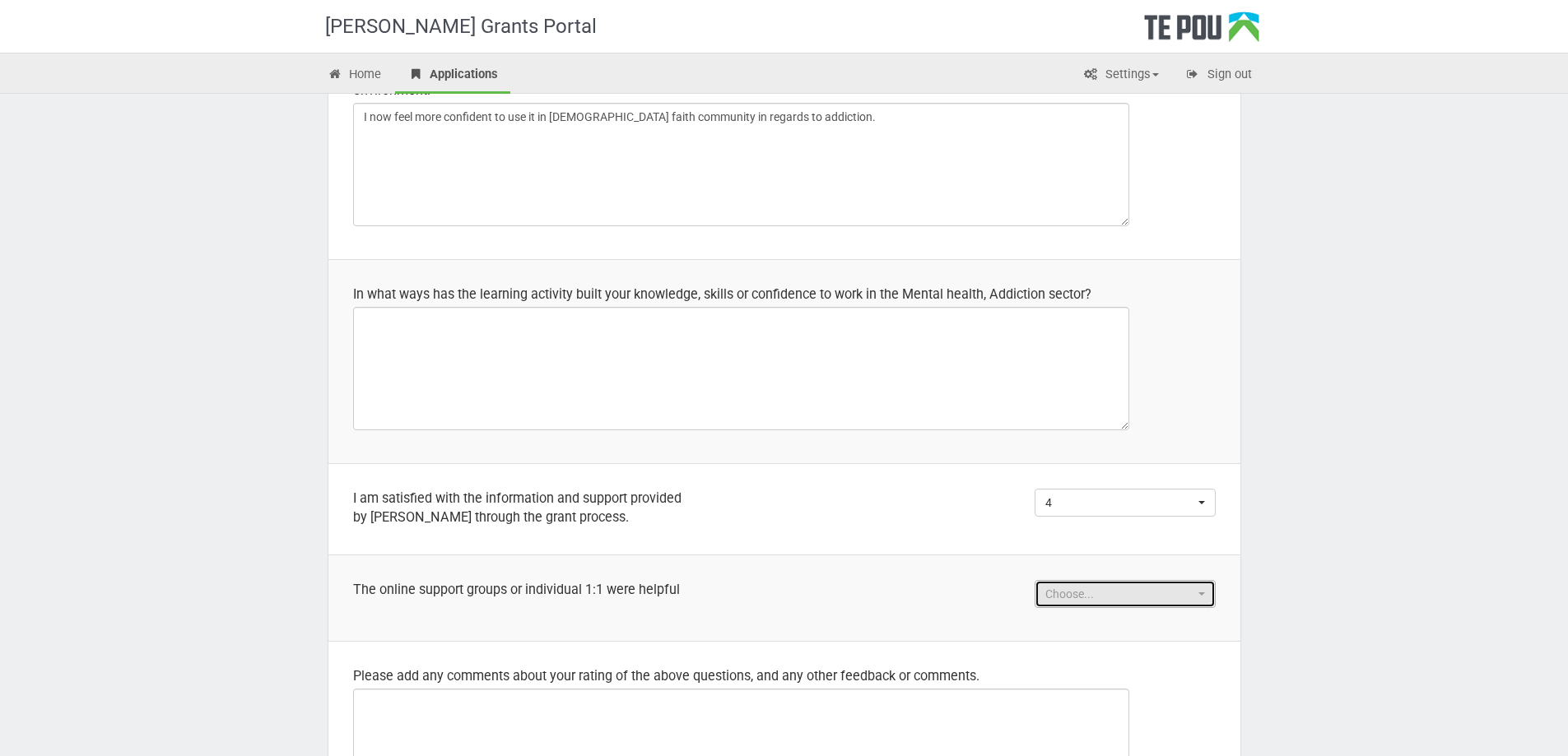
click at [1210, 580] on button "Choose..." at bounding box center [1125, 594] width 181 height 28
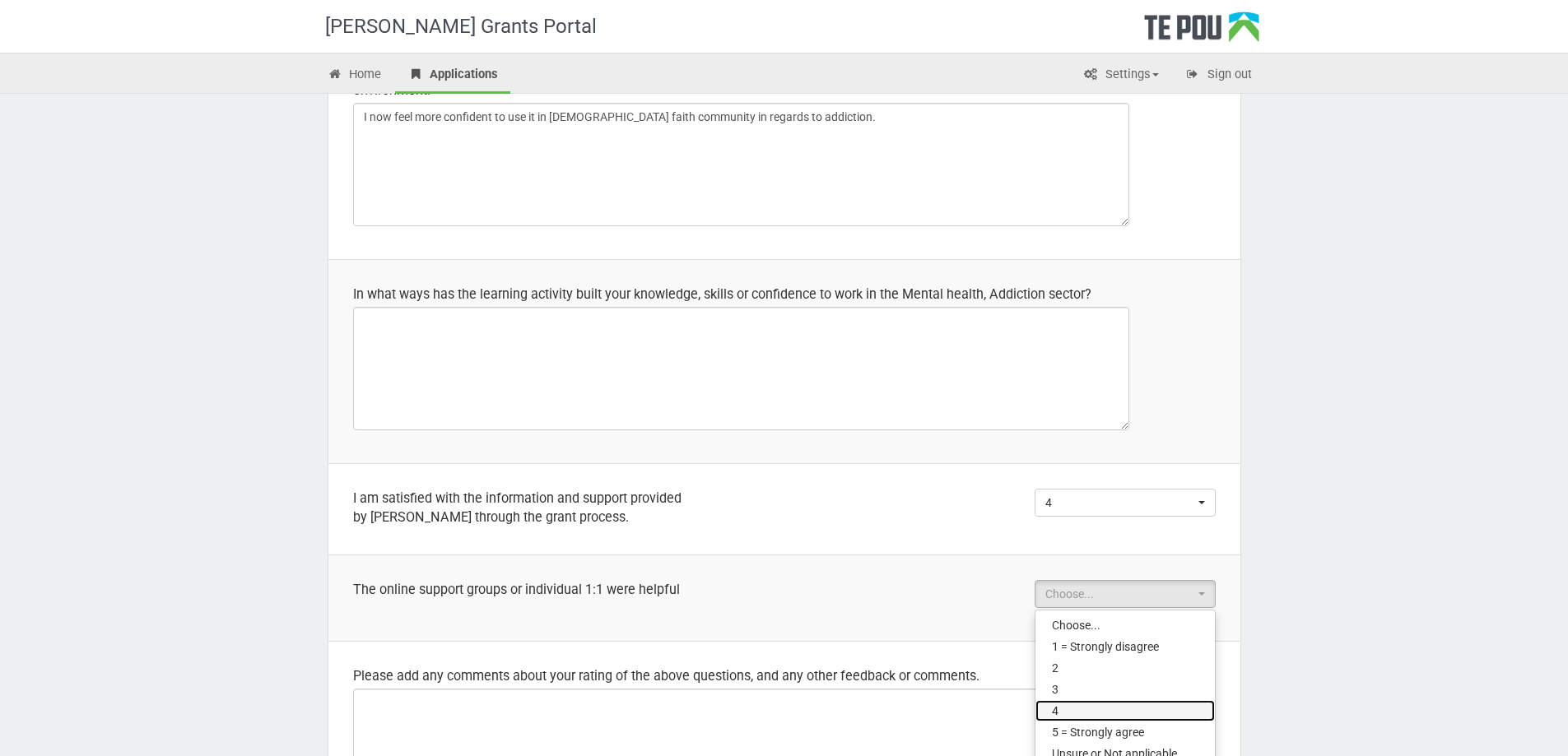
click at [1073, 700] on link "4" at bounding box center [1125, 710] width 179 height 21
select select "4"
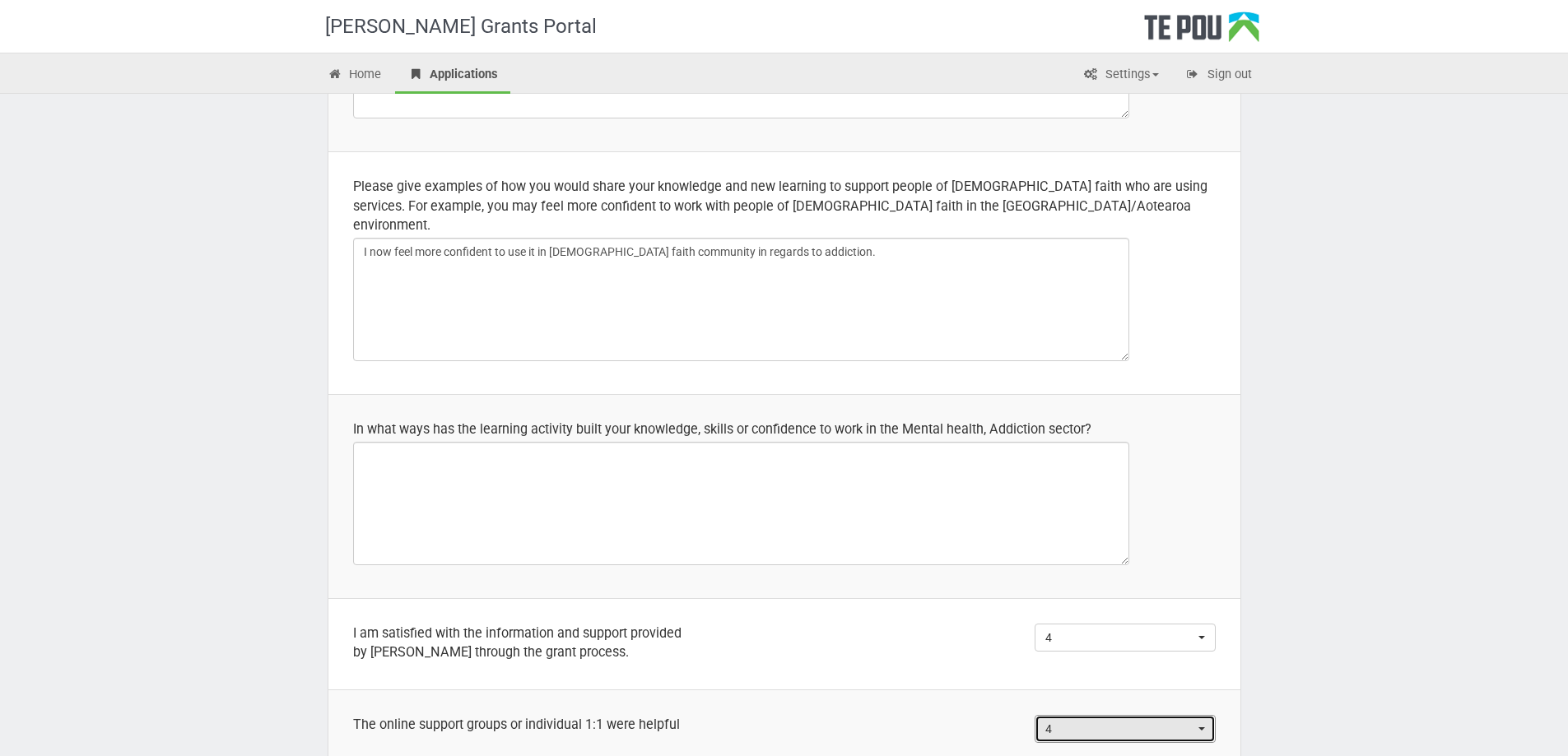
scroll to position [634, 0]
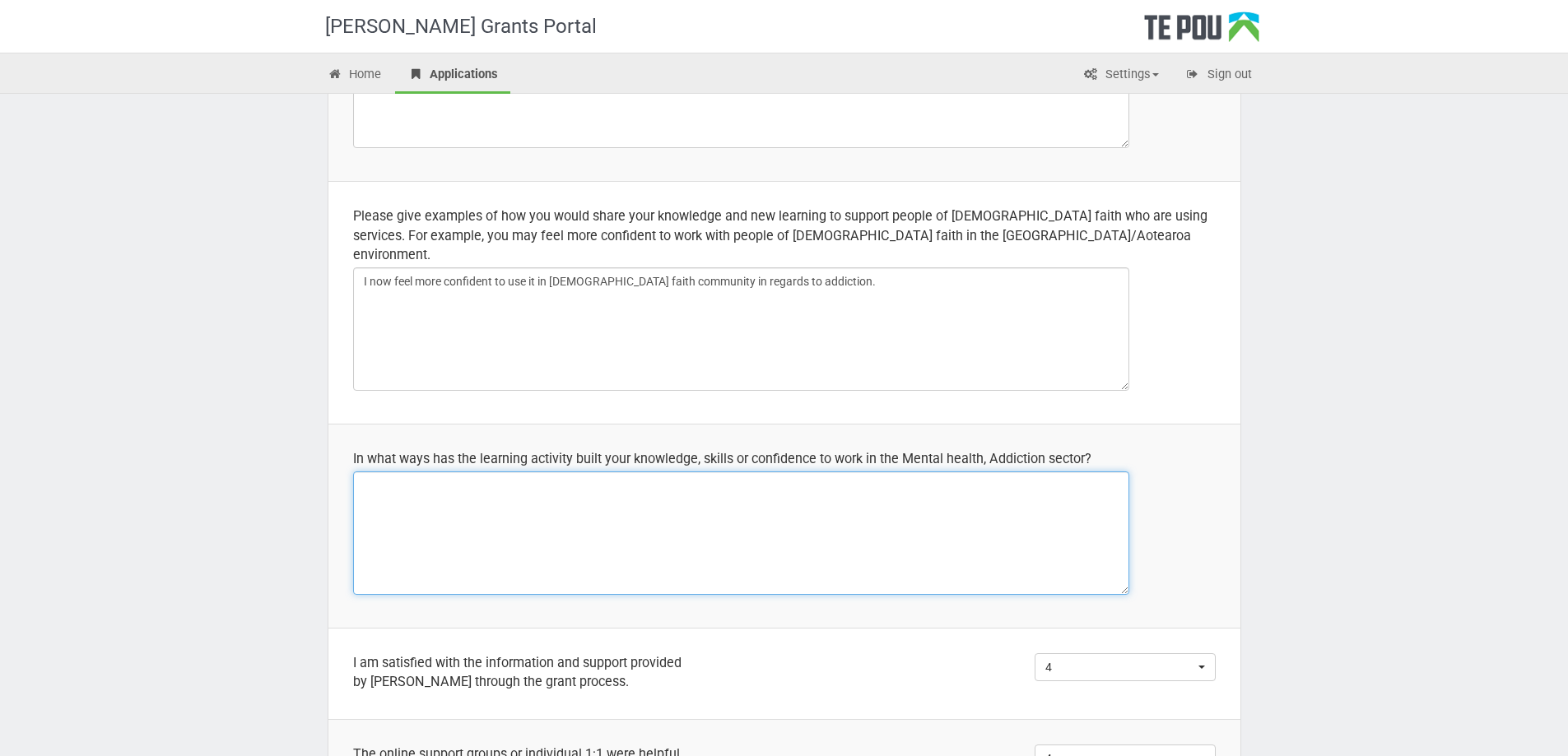
click at [423, 508] on textarea at bounding box center [741, 533] width 777 height 123
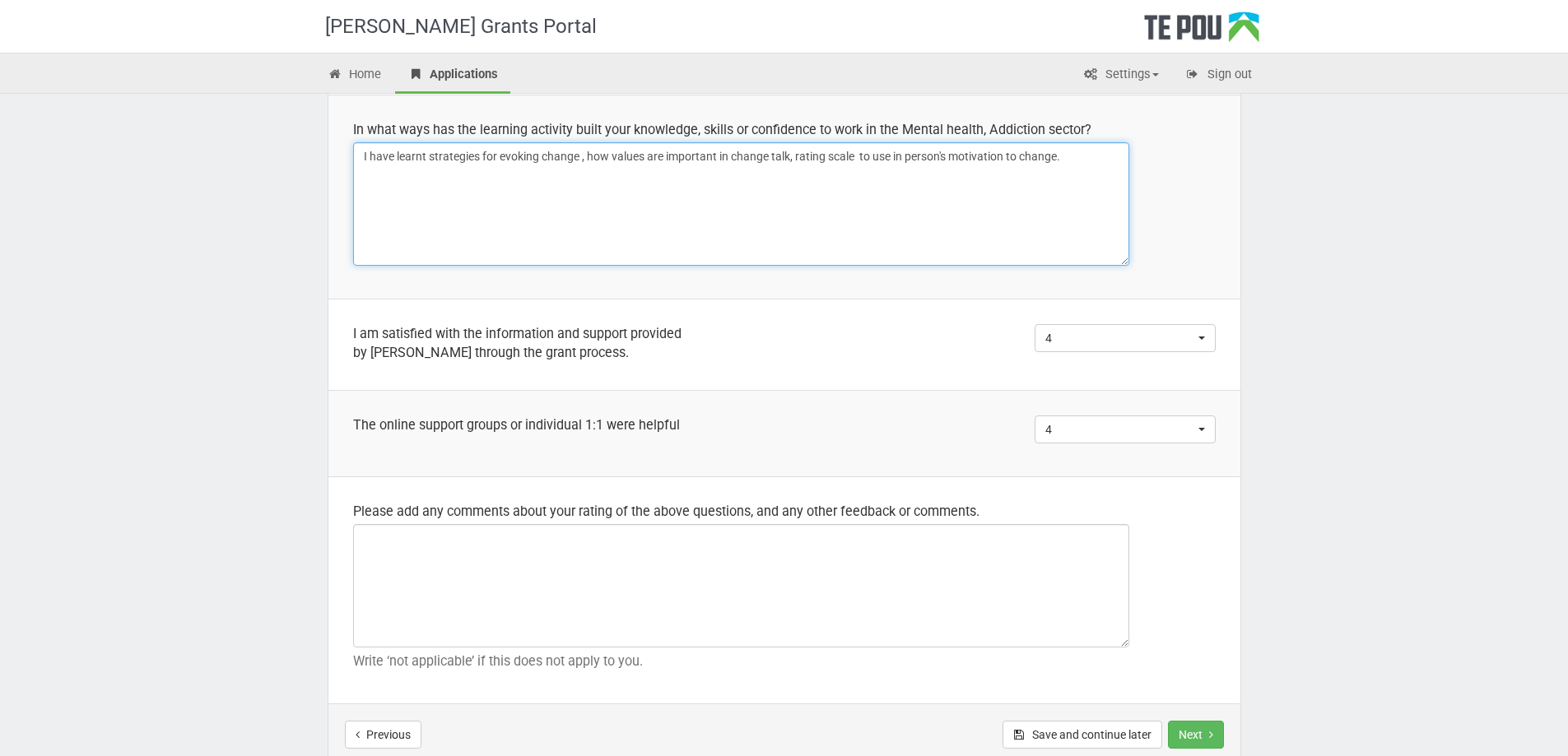
scroll to position [1045, 0]
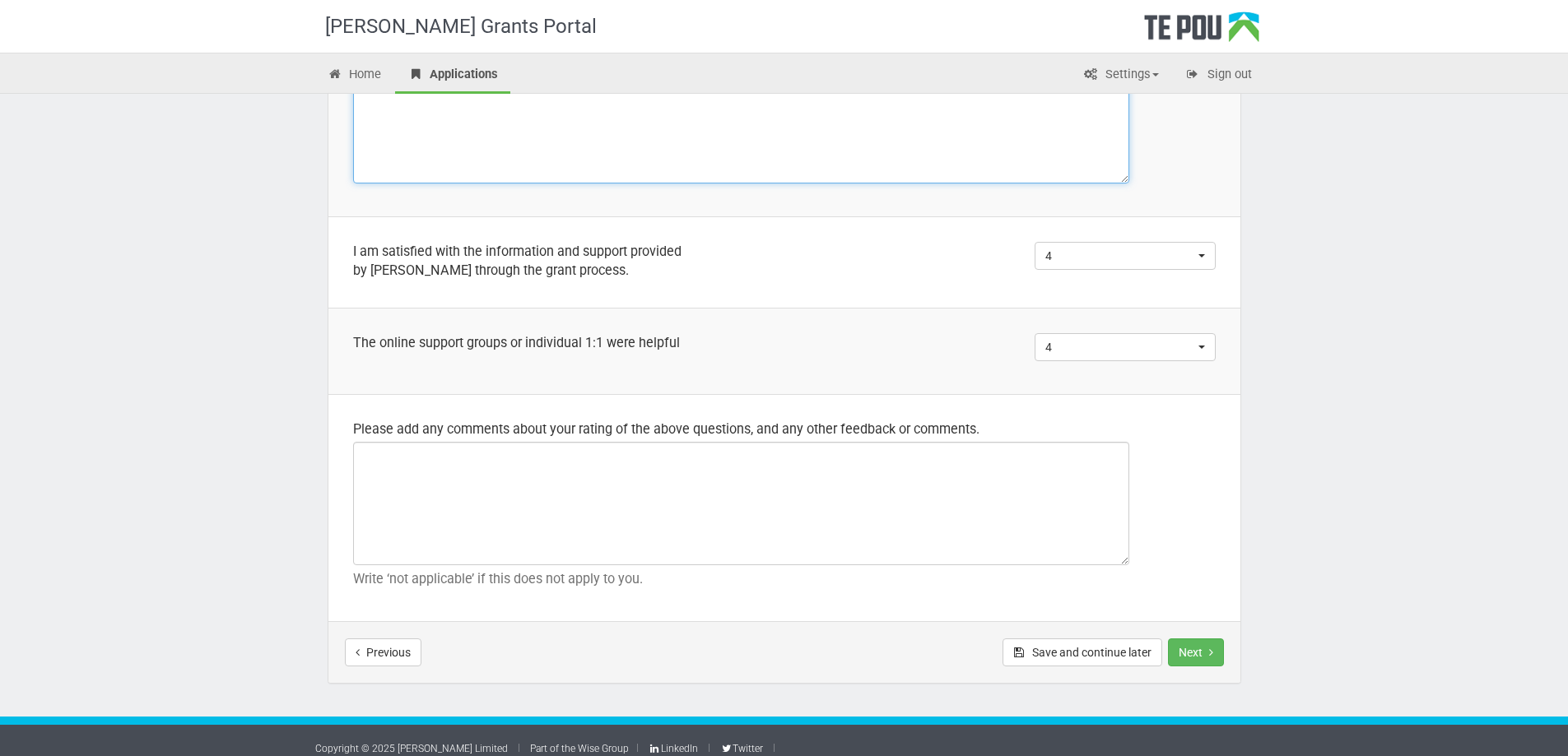
type textarea "I have learnt strategies for evoking change , how values are important in chang…"
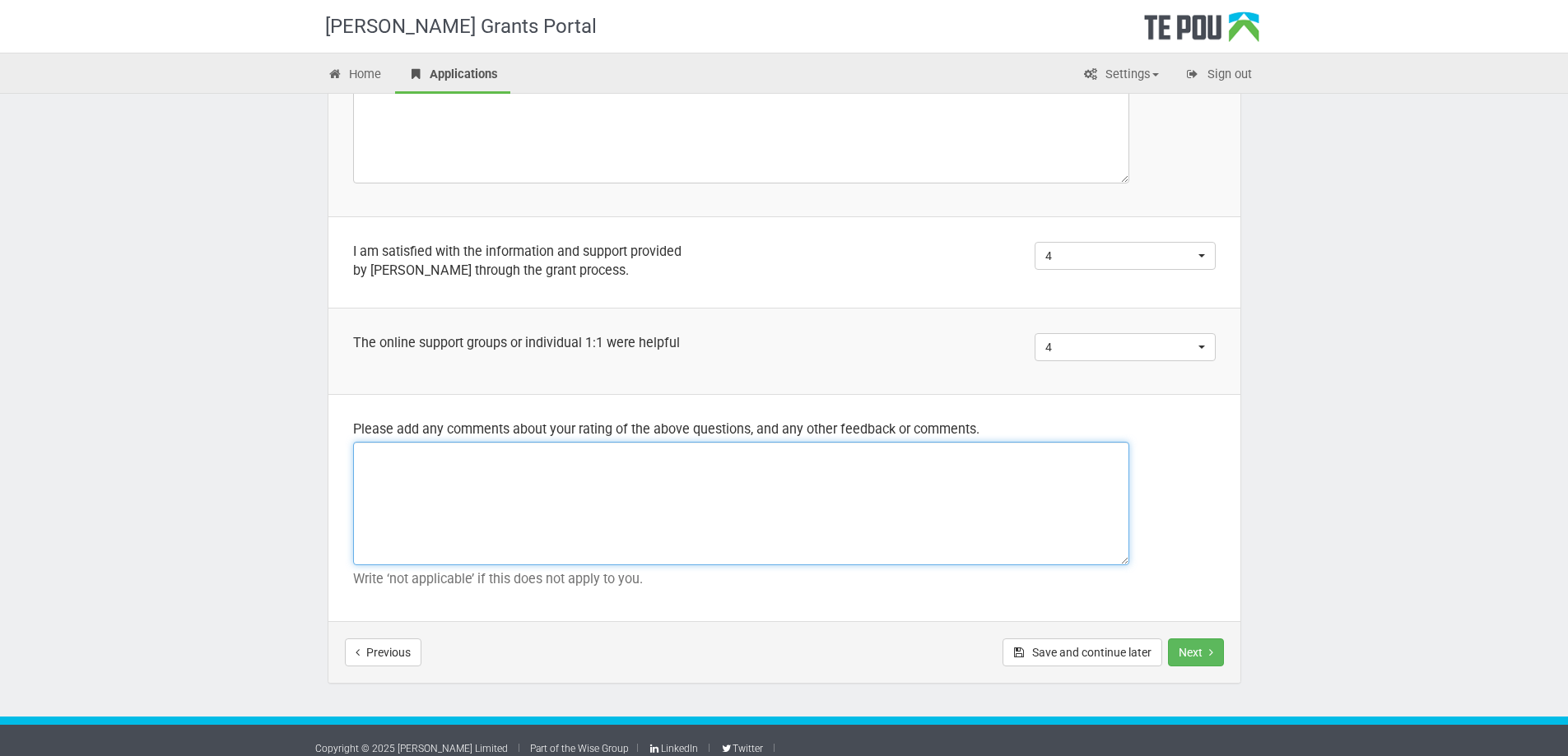
click at [439, 500] on textarea at bounding box center [741, 503] width 777 height 123
click at [489, 444] on textarea "I would appreciate more opportunities" at bounding box center [741, 503] width 777 height 123
click at [640, 444] on textarea "I would appreciate more future opportunities" at bounding box center [741, 503] width 777 height 123
click at [489, 444] on textarea "I would appreciate more future opportunities" at bounding box center [741, 503] width 777 height 123
click at [590, 445] on textarea "I would appreciate future opportunities" at bounding box center [741, 503] width 777 height 123
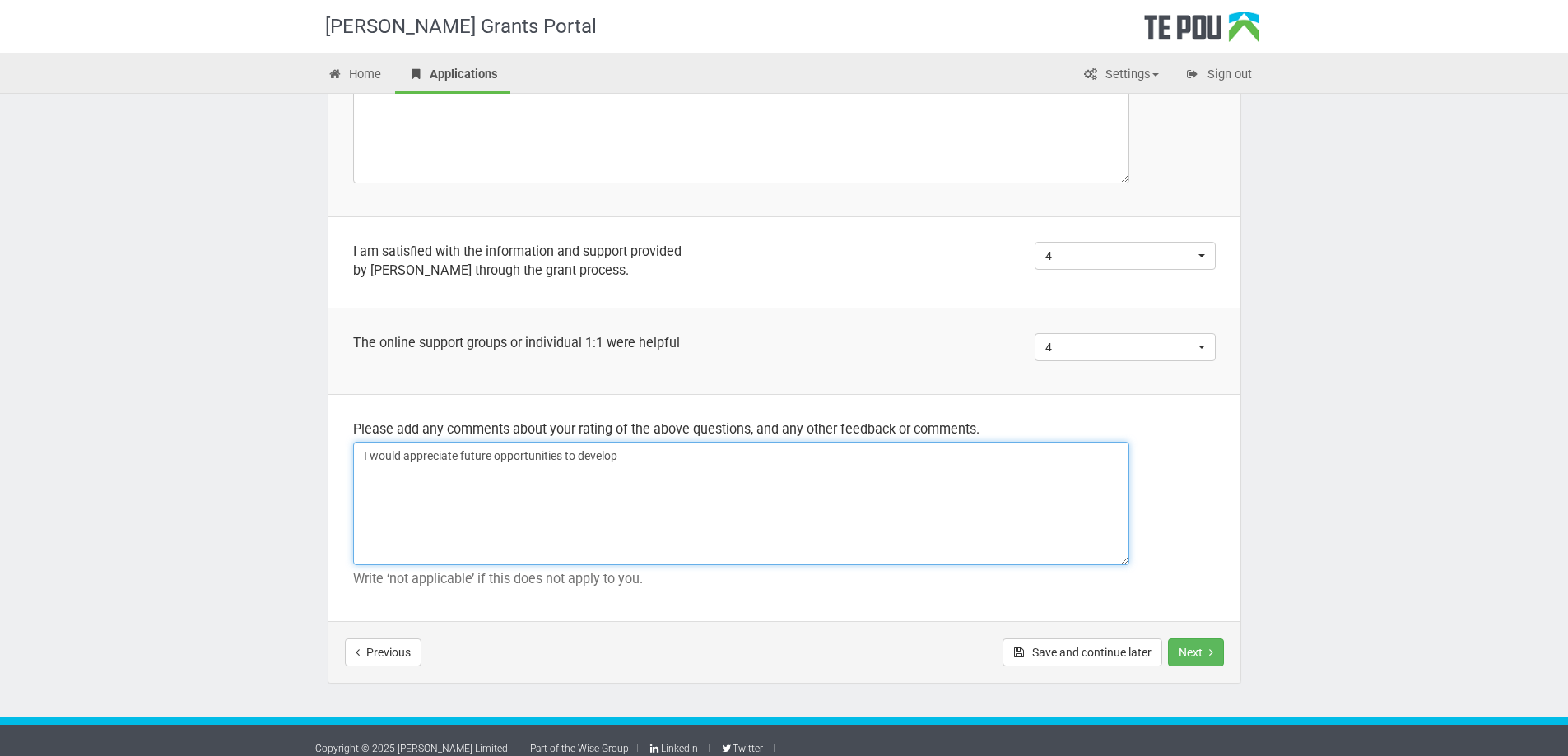
click at [576, 444] on textarea "I would appreciate future opportunities to develop" at bounding box center [741, 503] width 777 height 123
click at [726, 442] on textarea "I would appreciate future opportunities to professionally develop" at bounding box center [741, 503] width 777 height 123
click at [1088, 444] on textarea "I would appreciate future opportunities to professionally develop using Muslim …" at bounding box center [741, 503] width 777 height 123
click at [578, 459] on textarea "I would appreciate future opportunities to professionally develop using Muslim …" at bounding box center [741, 503] width 777 height 123
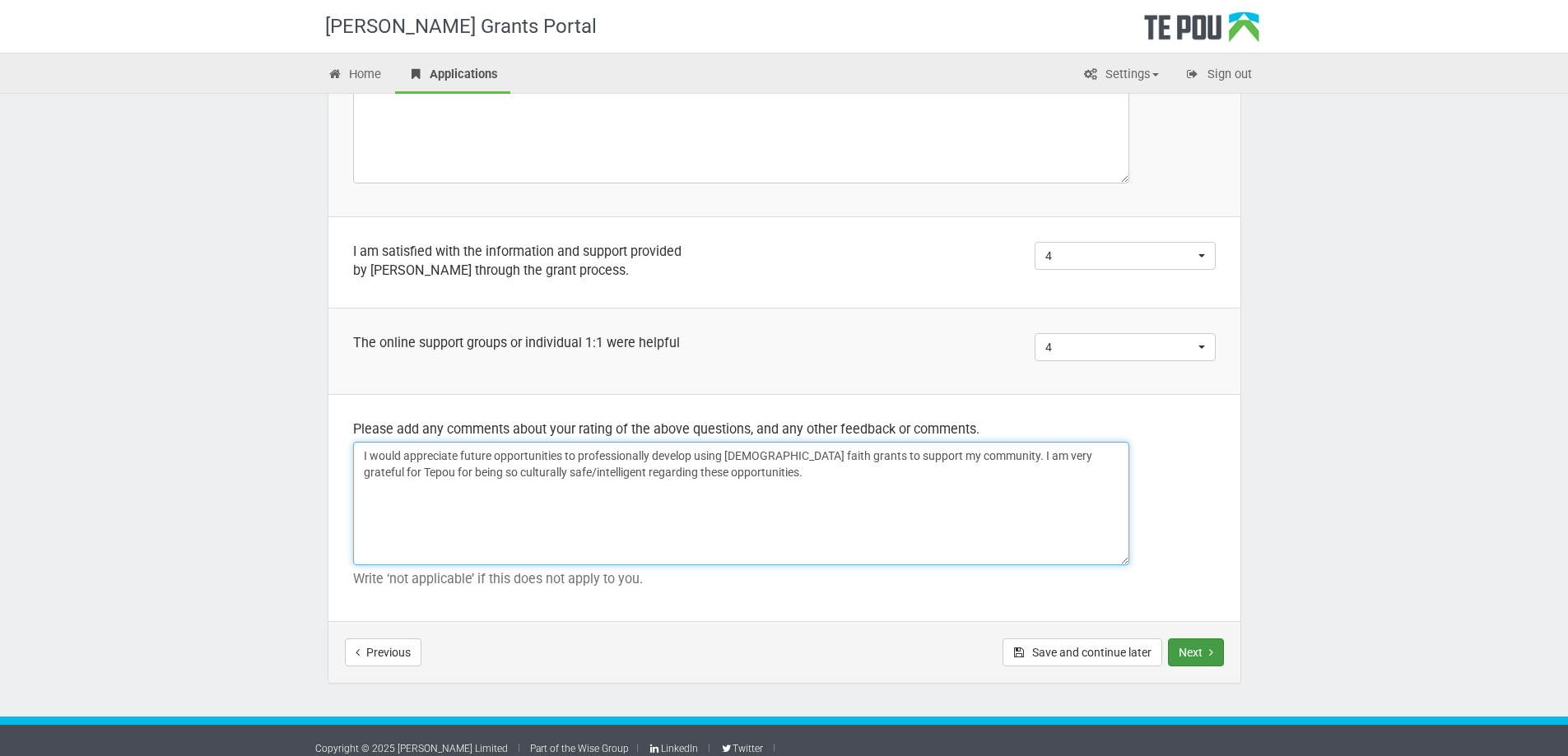
type textarea "I would appreciate future opportunities to professionally develop using Muslim …"
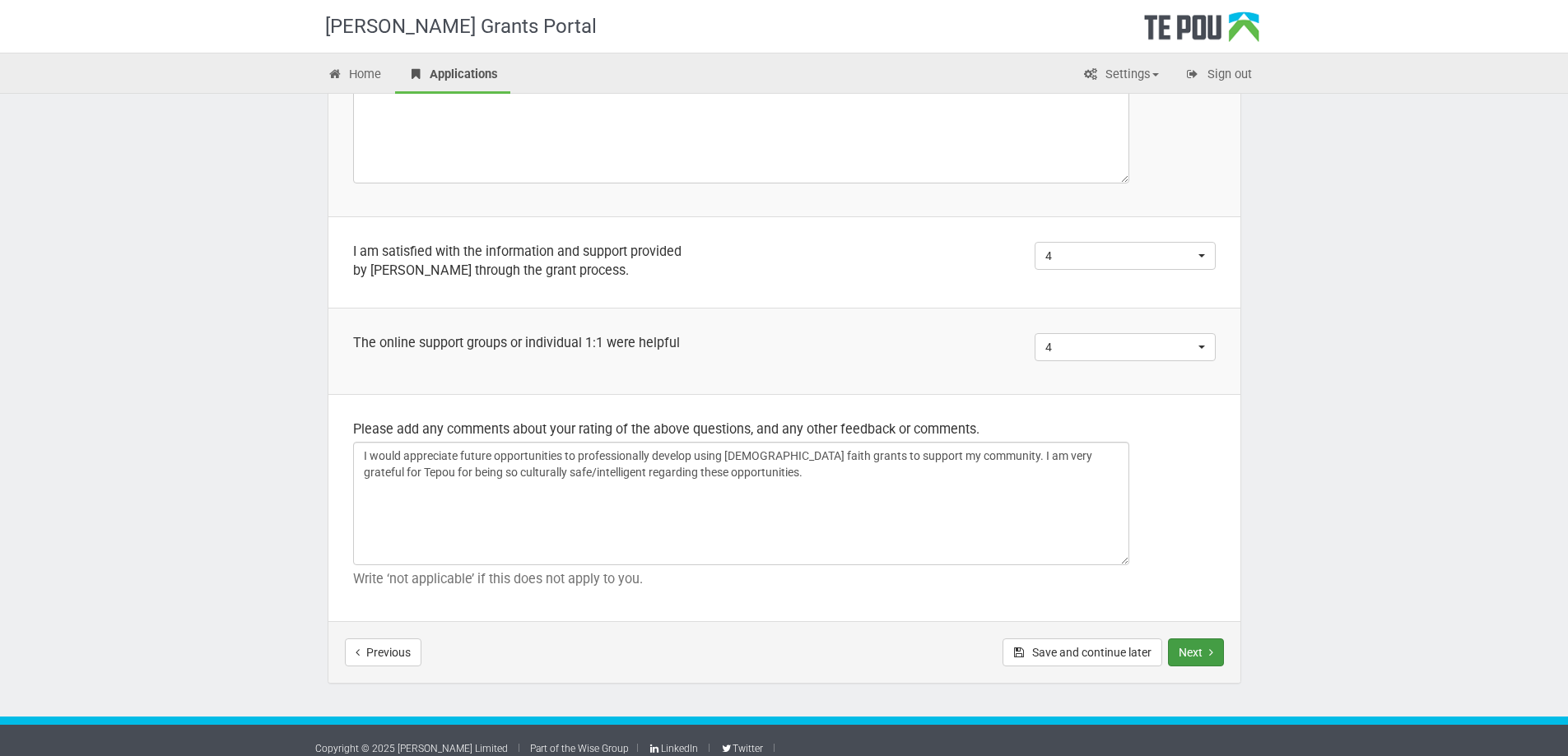
click at [1191, 648] on button "Next" at bounding box center [1196, 653] width 56 height 28
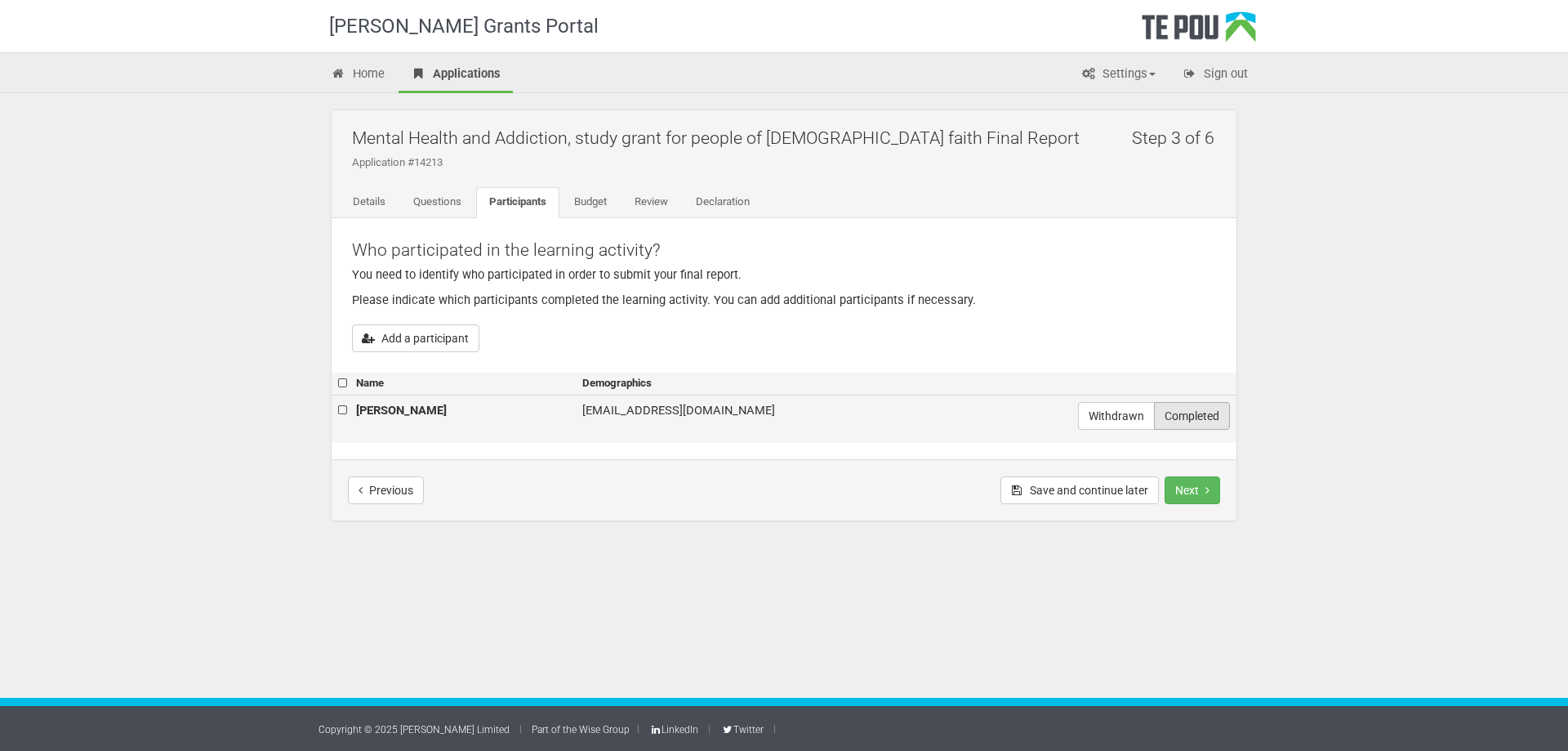
click at [1185, 409] on label "Completed" at bounding box center [1192, 416] width 76 height 28
radio input "true"
click at [1194, 492] on button "Next" at bounding box center [1193, 490] width 56 height 28
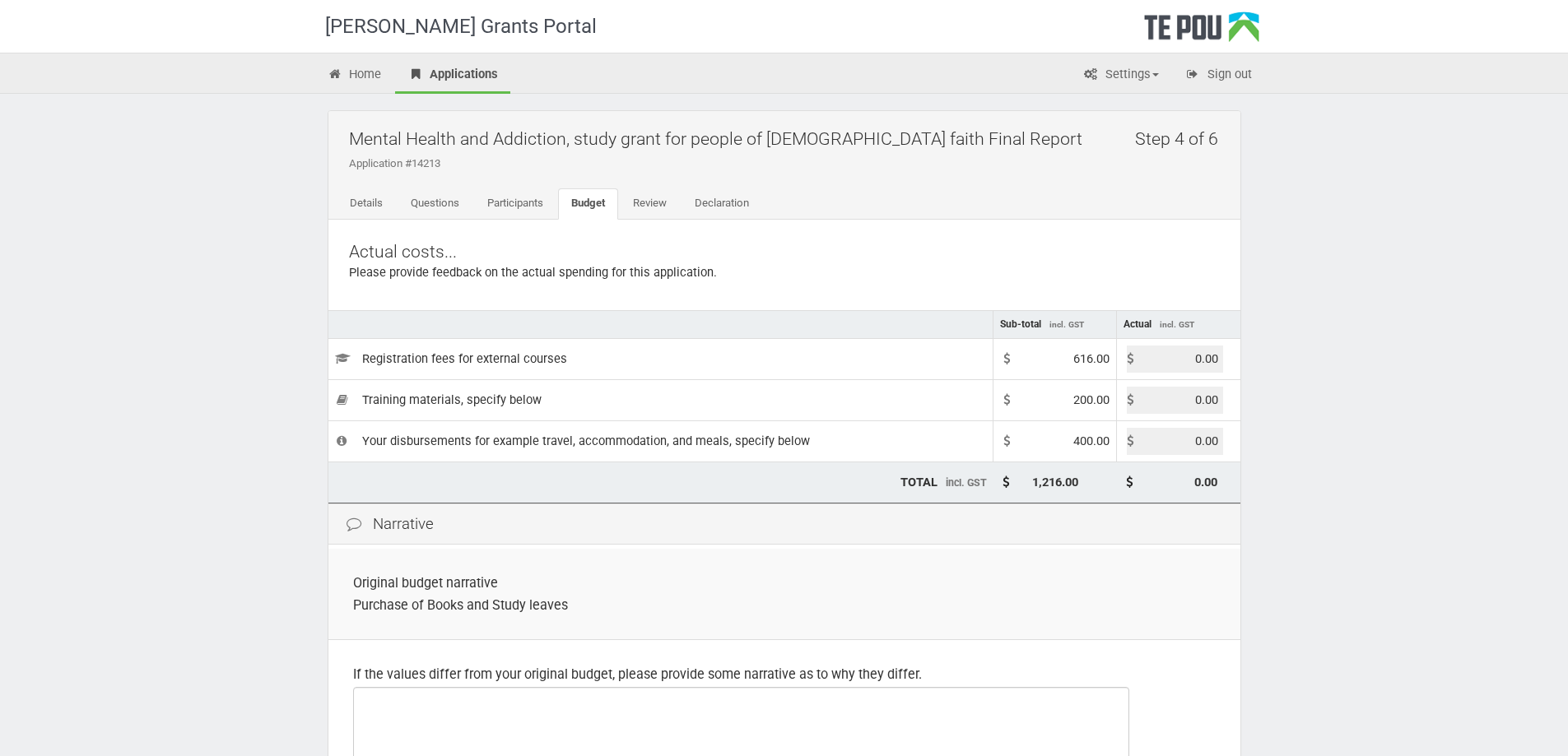
click at [1192, 363] on input "0.00" at bounding box center [1175, 359] width 96 height 27
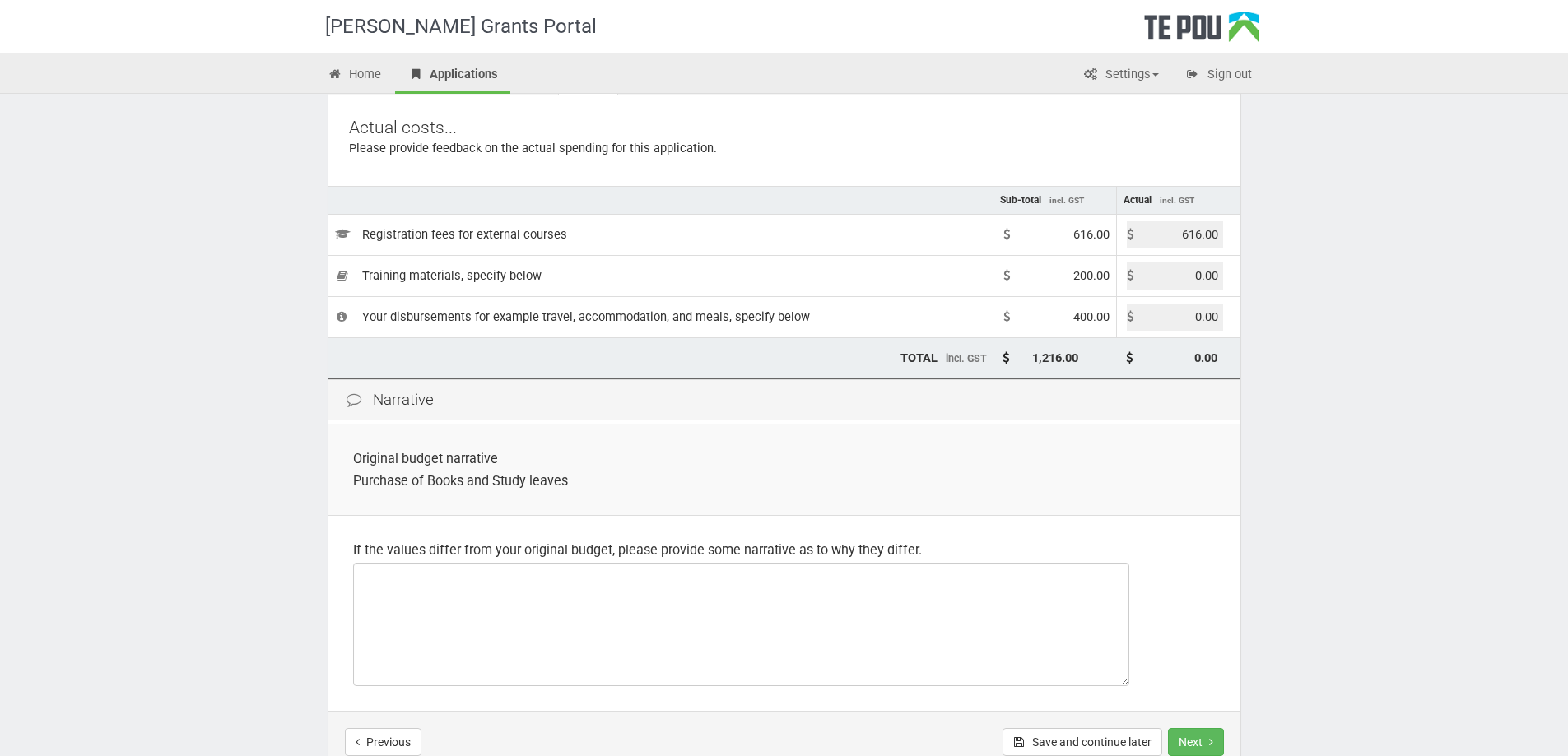
scroll to position [164, 0]
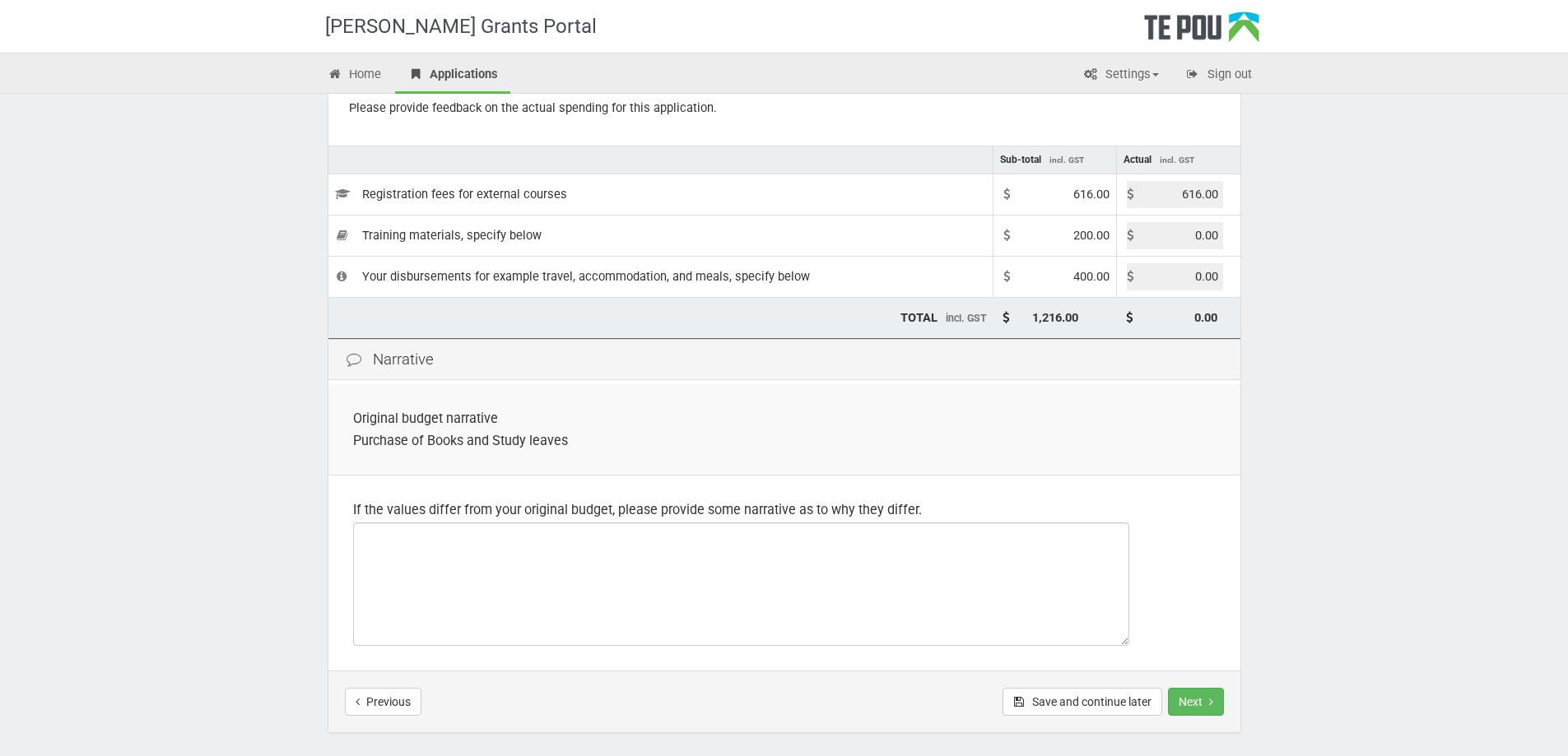
type input "616.00"
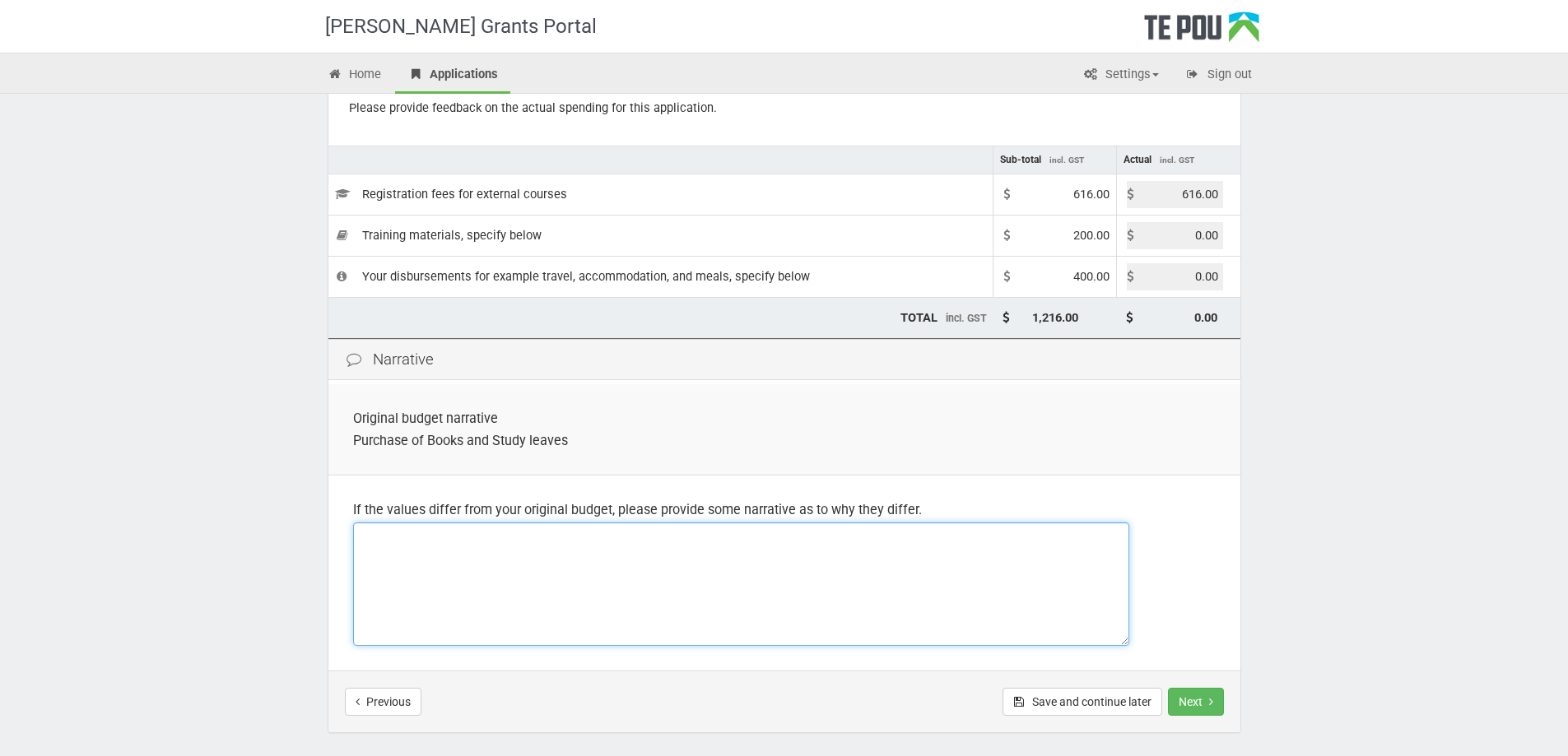
type input "616.00"
click at [556, 585] on textarea at bounding box center [741, 584] width 777 height 123
click at [461, 536] on textarea "Training materials not yet purchased" at bounding box center [741, 584] width 777 height 123
click at [454, 542] on textarea "Training materials not yet purchased" at bounding box center [741, 584] width 777 height 123
click at [627, 536] on textarea "Training materials or resources not yet purchased" at bounding box center [741, 584] width 777 height 123
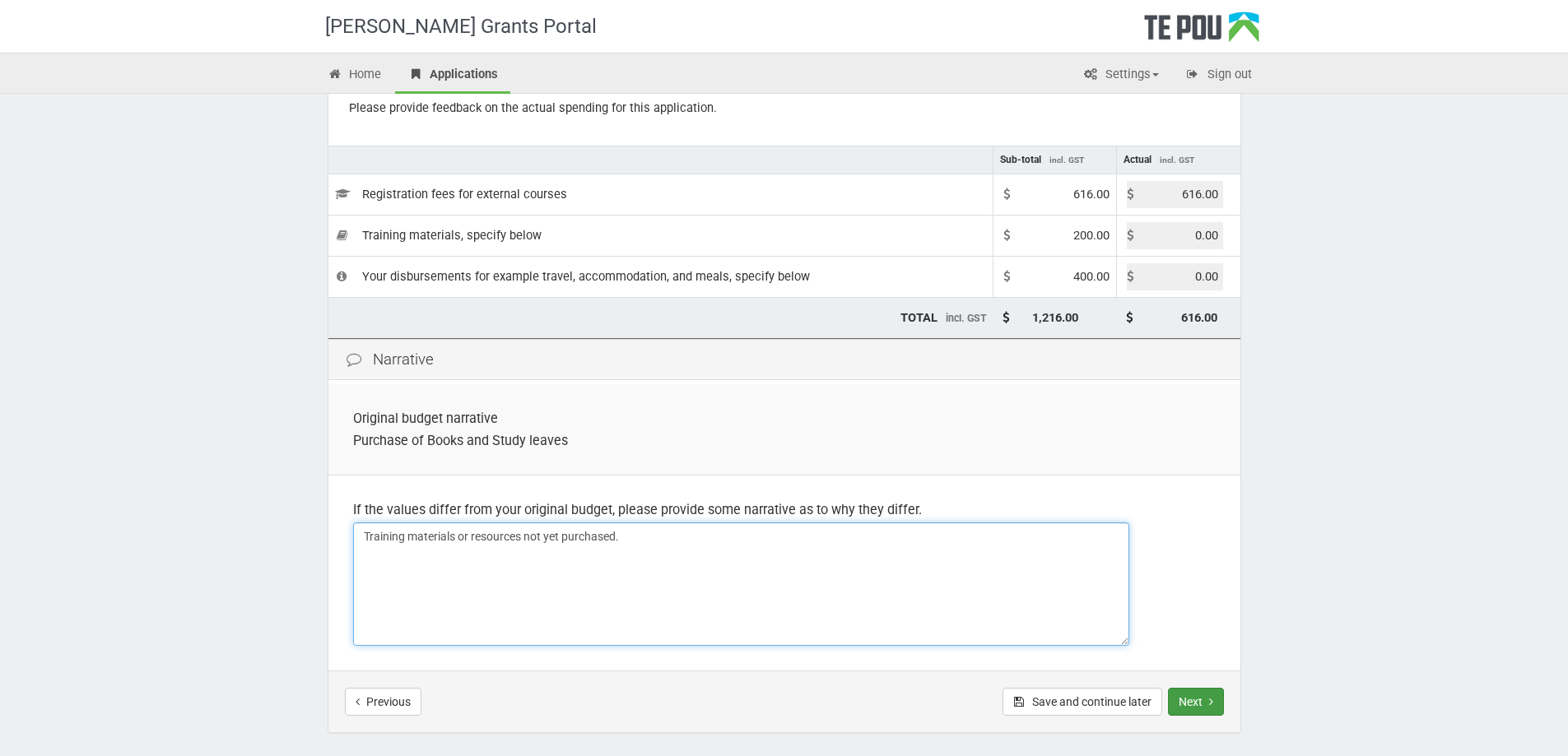
type textarea "Training materials or resources not yet purchased."
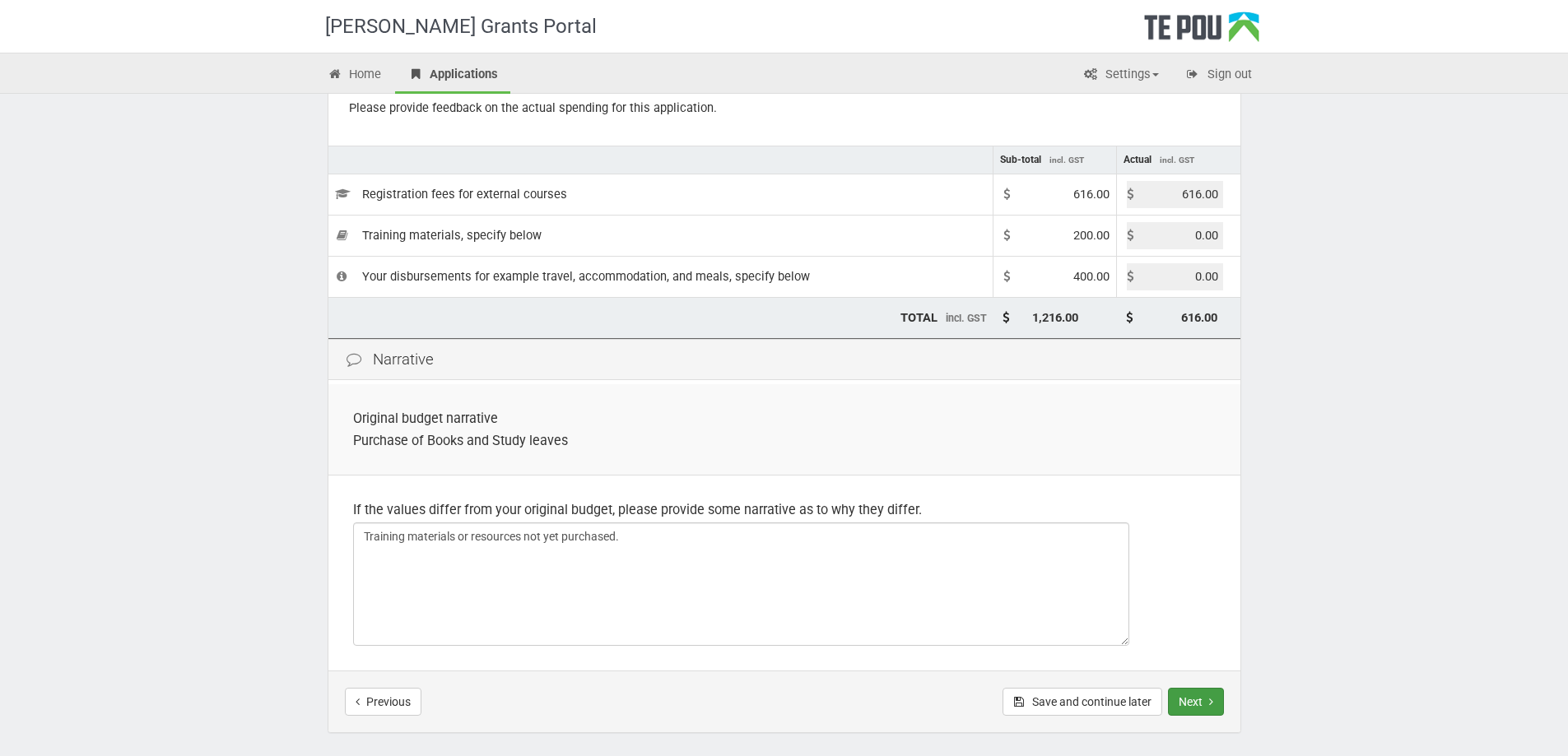
click at [1200, 705] on button "Next" at bounding box center [1196, 702] width 56 height 28
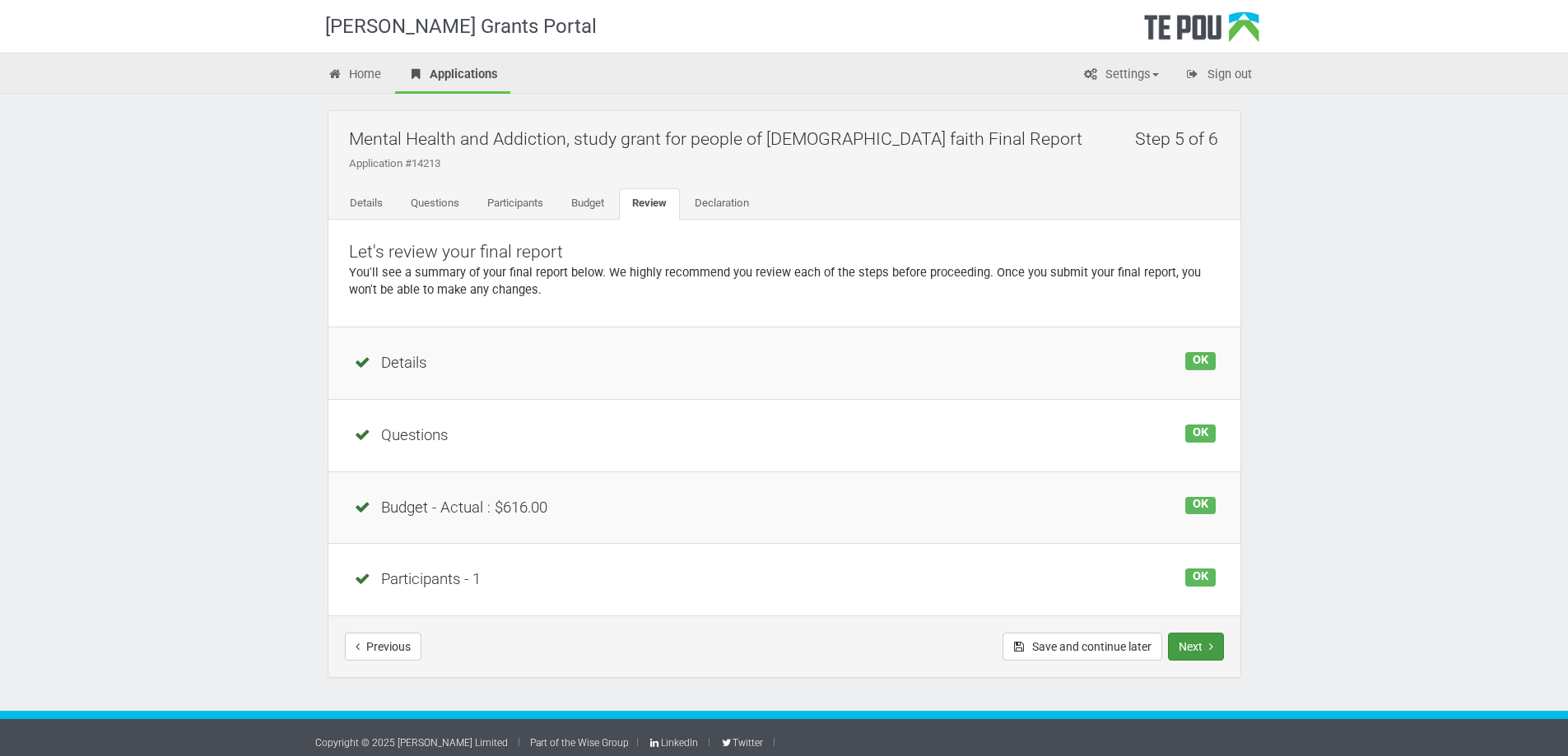
click at [1212, 645] on icon "Next step" at bounding box center [1211, 647] width 4 height 11
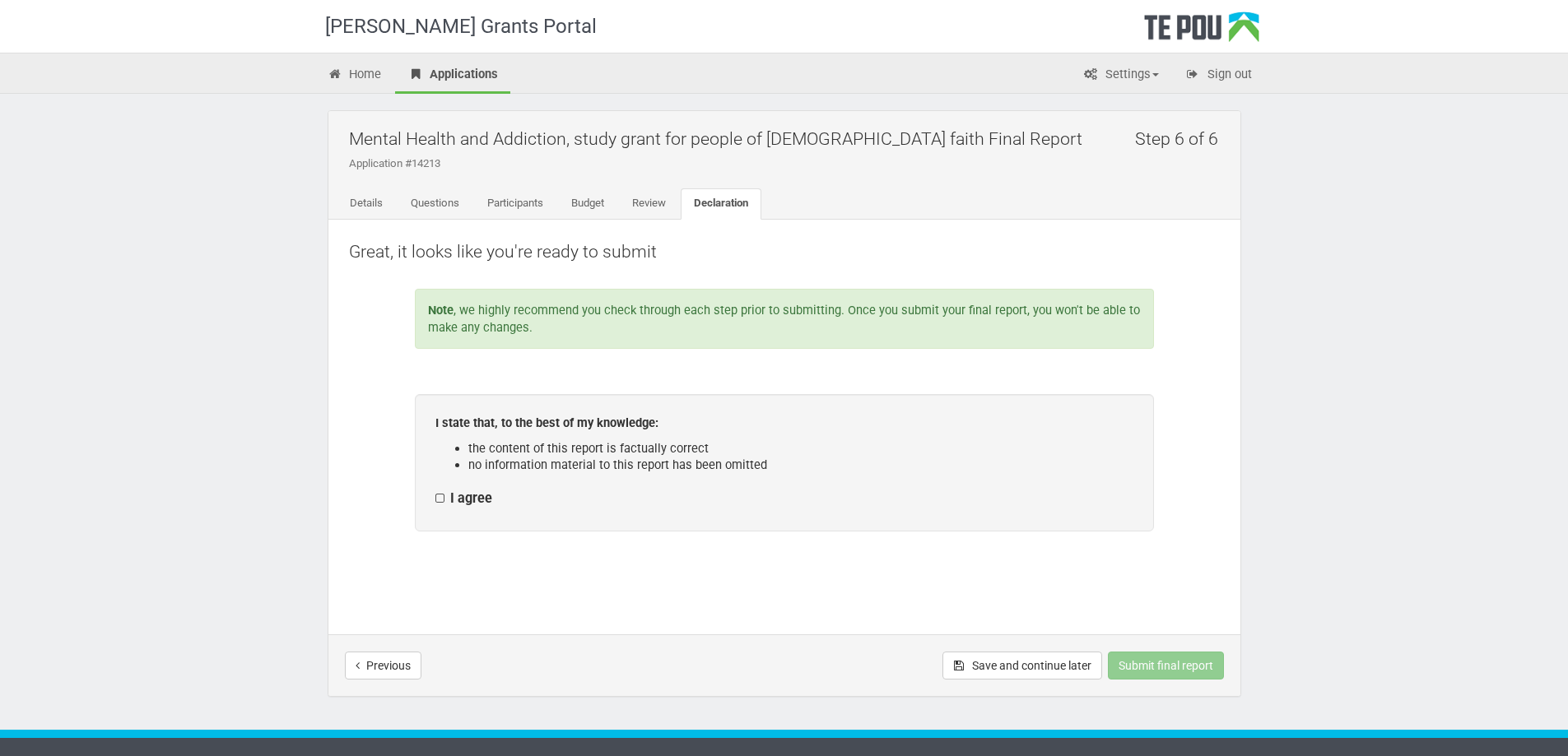
click at [438, 499] on label "I agree" at bounding box center [463, 499] width 57 height 18
click at [435, 490] on input "I agree" at bounding box center [434, 489] width 1 height 1
checkbox input "true"
click at [1156, 660] on button "Submit final report" at bounding box center [1166, 666] width 116 height 28
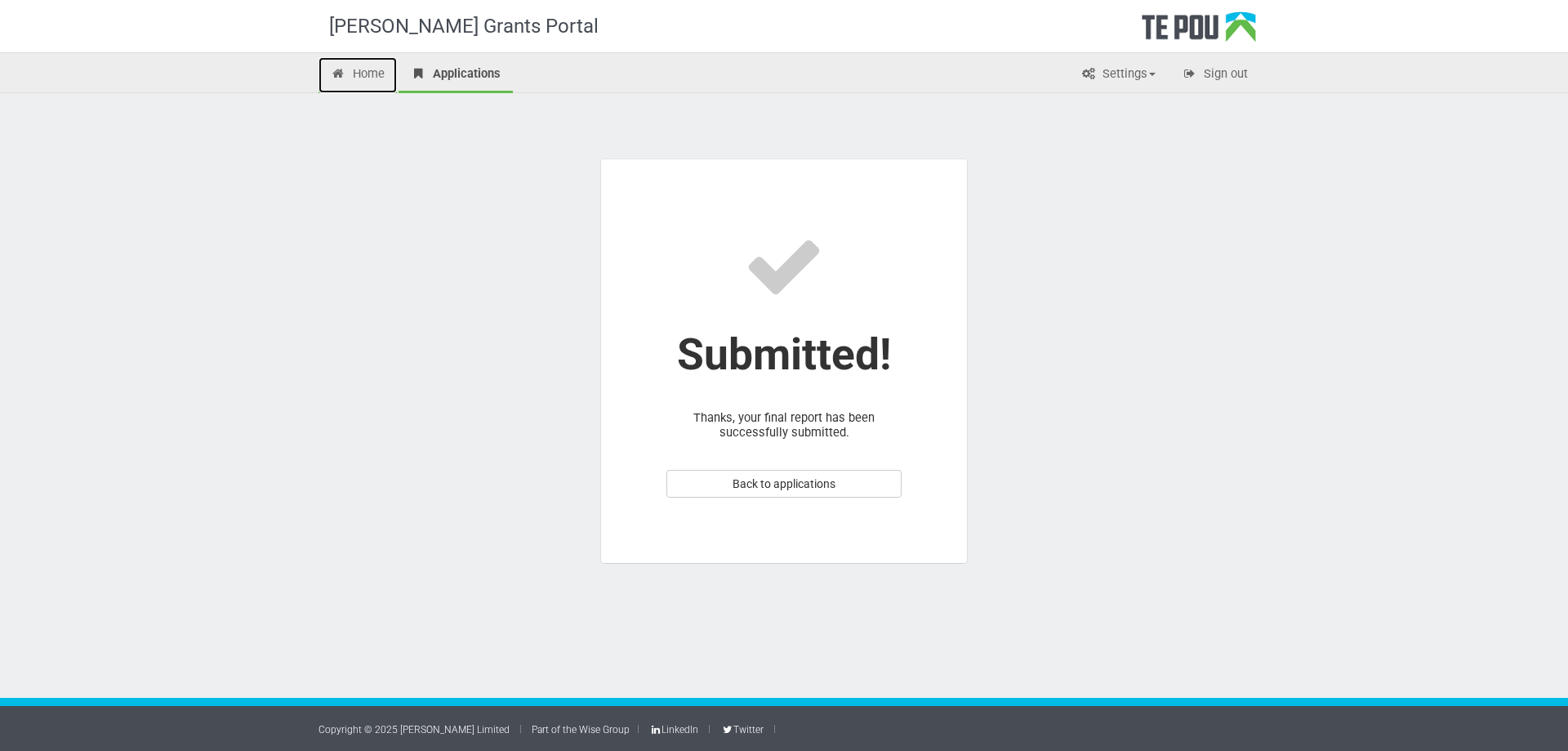
click at [348, 76] on link "Home" at bounding box center [358, 75] width 78 height 36
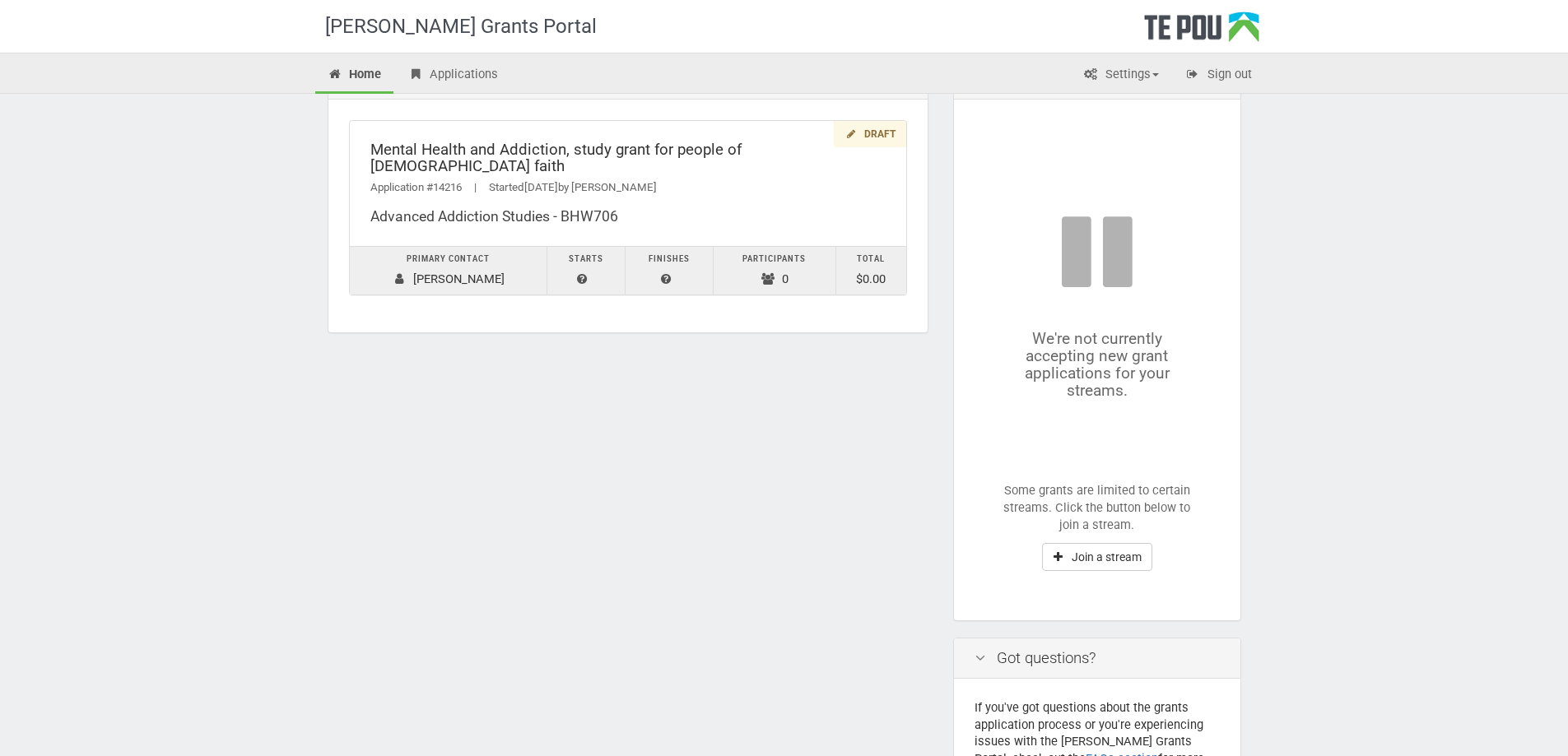
scroll to position [164, 0]
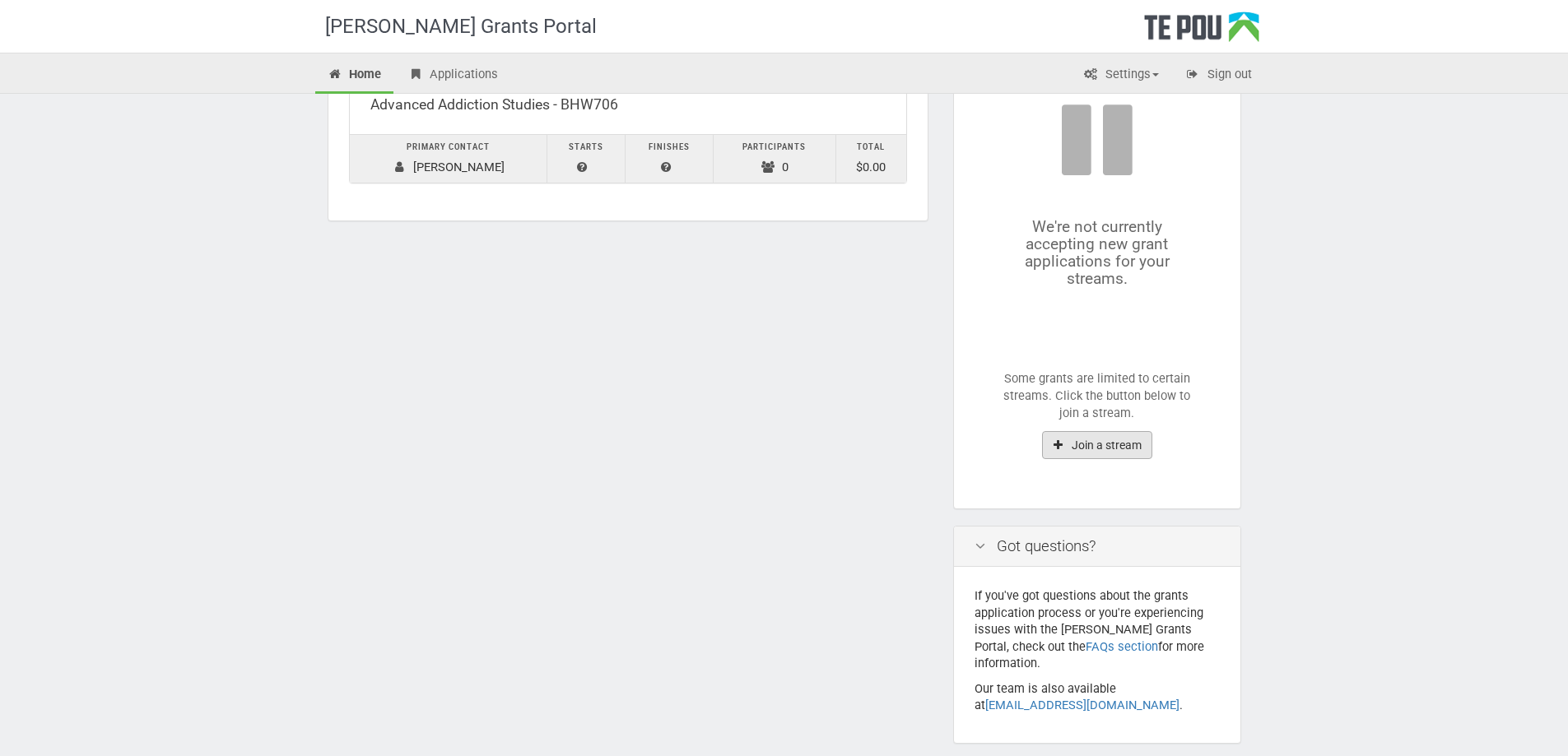
click at [1113, 447] on button "Join a stream" at bounding box center [1097, 445] width 110 height 28
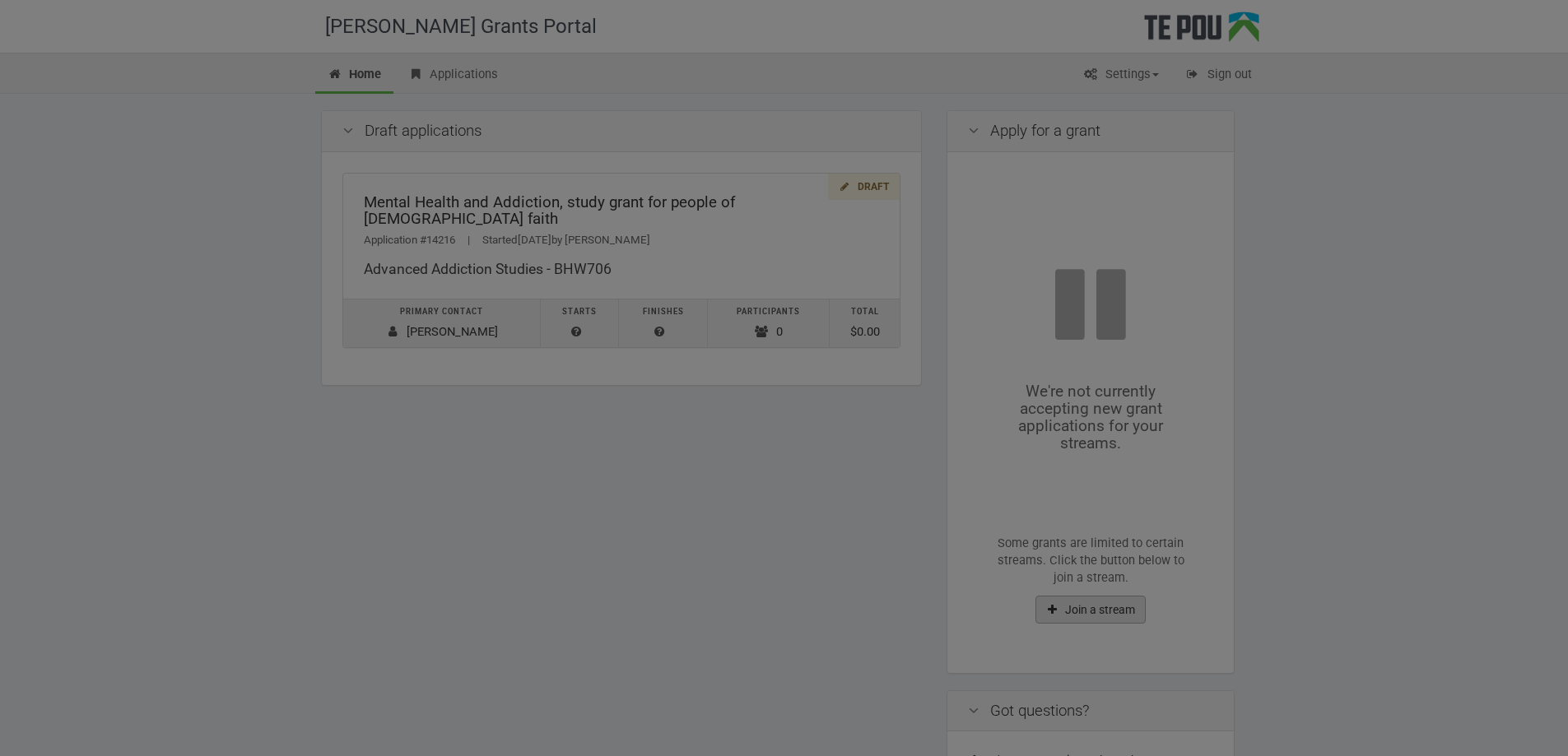
scroll to position [0, 0]
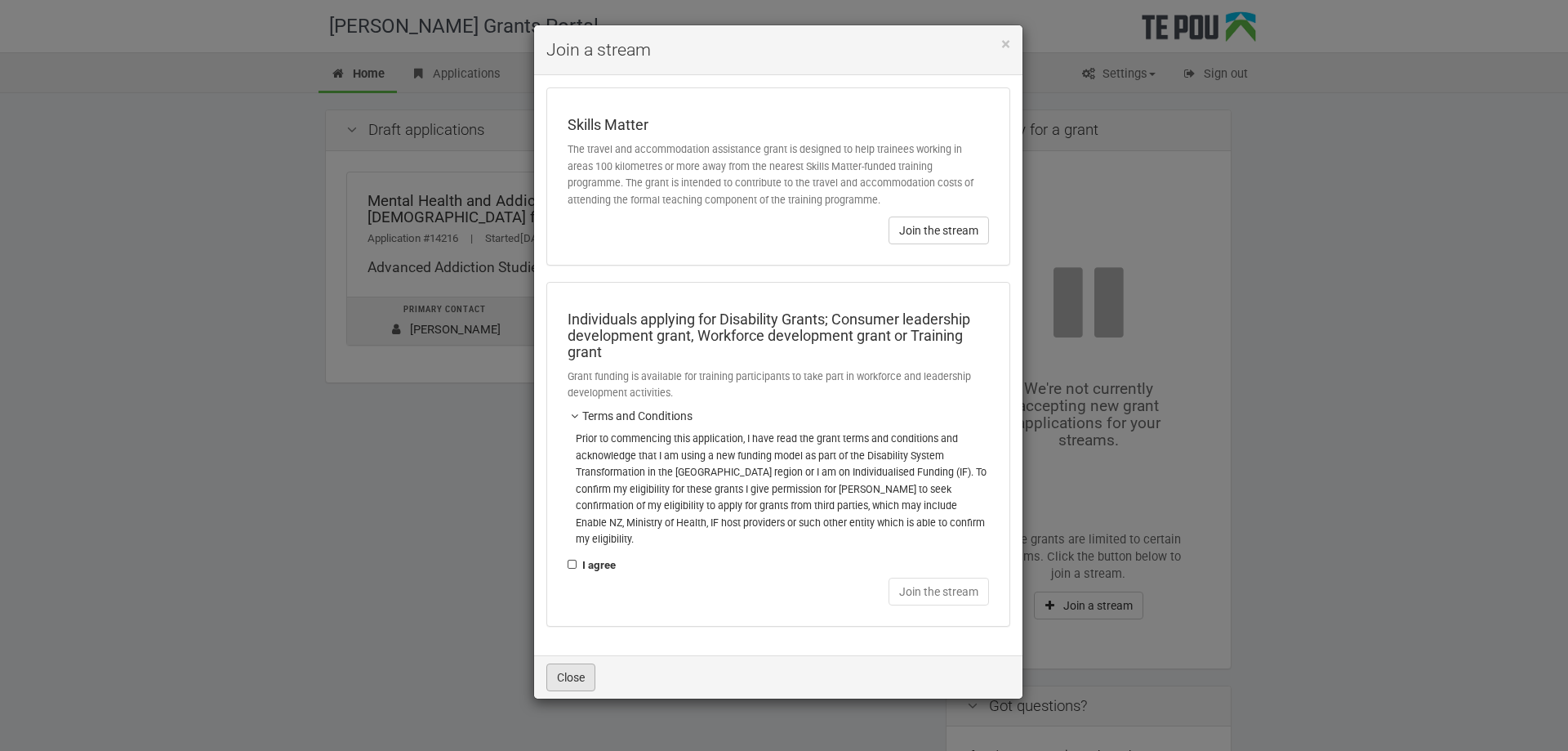
click at [567, 664] on button "Close" at bounding box center [571, 678] width 49 height 28
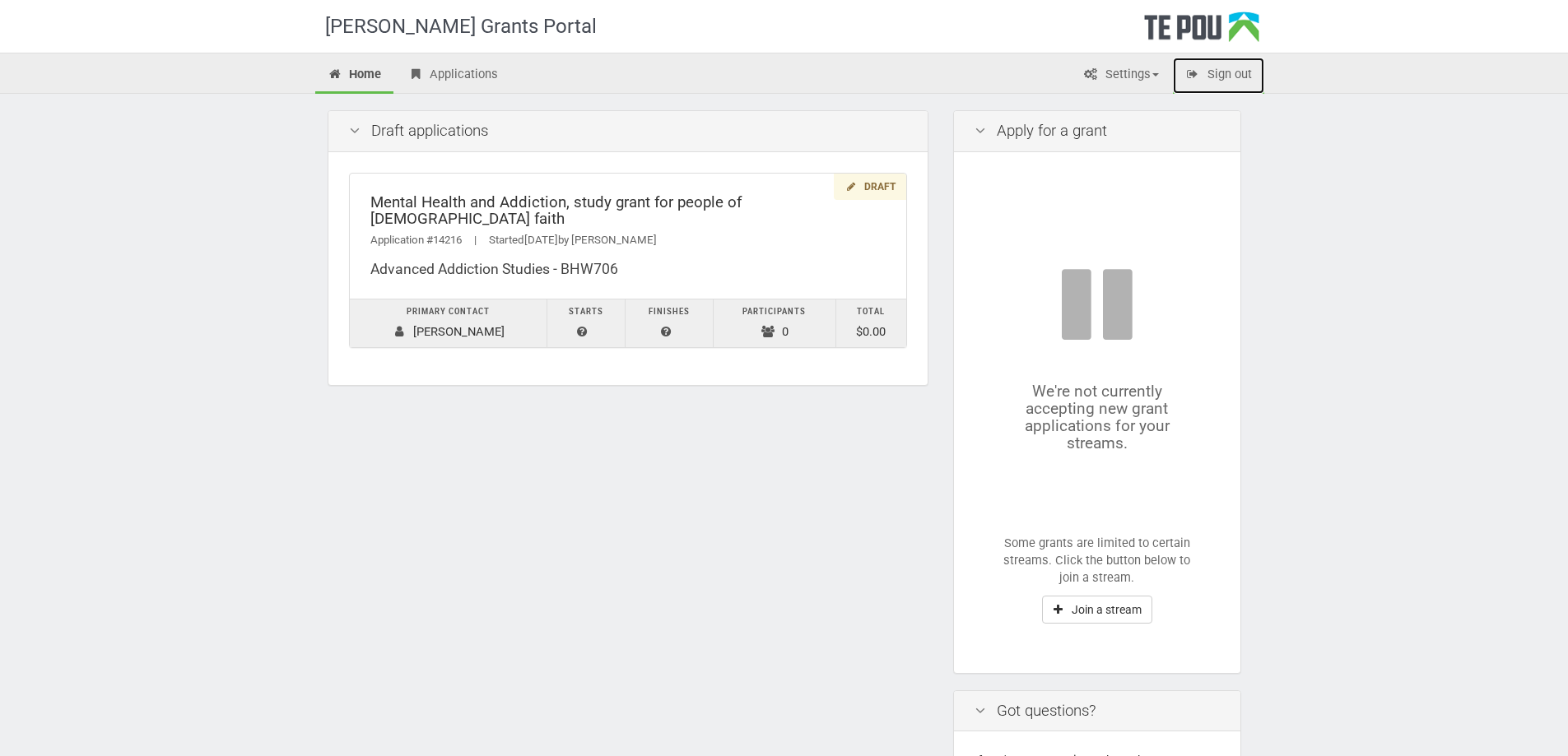
click at [1222, 70] on link "Sign out" at bounding box center [1219, 75] width 91 height 36
